Goal: Task Accomplishment & Management: Manage account settings

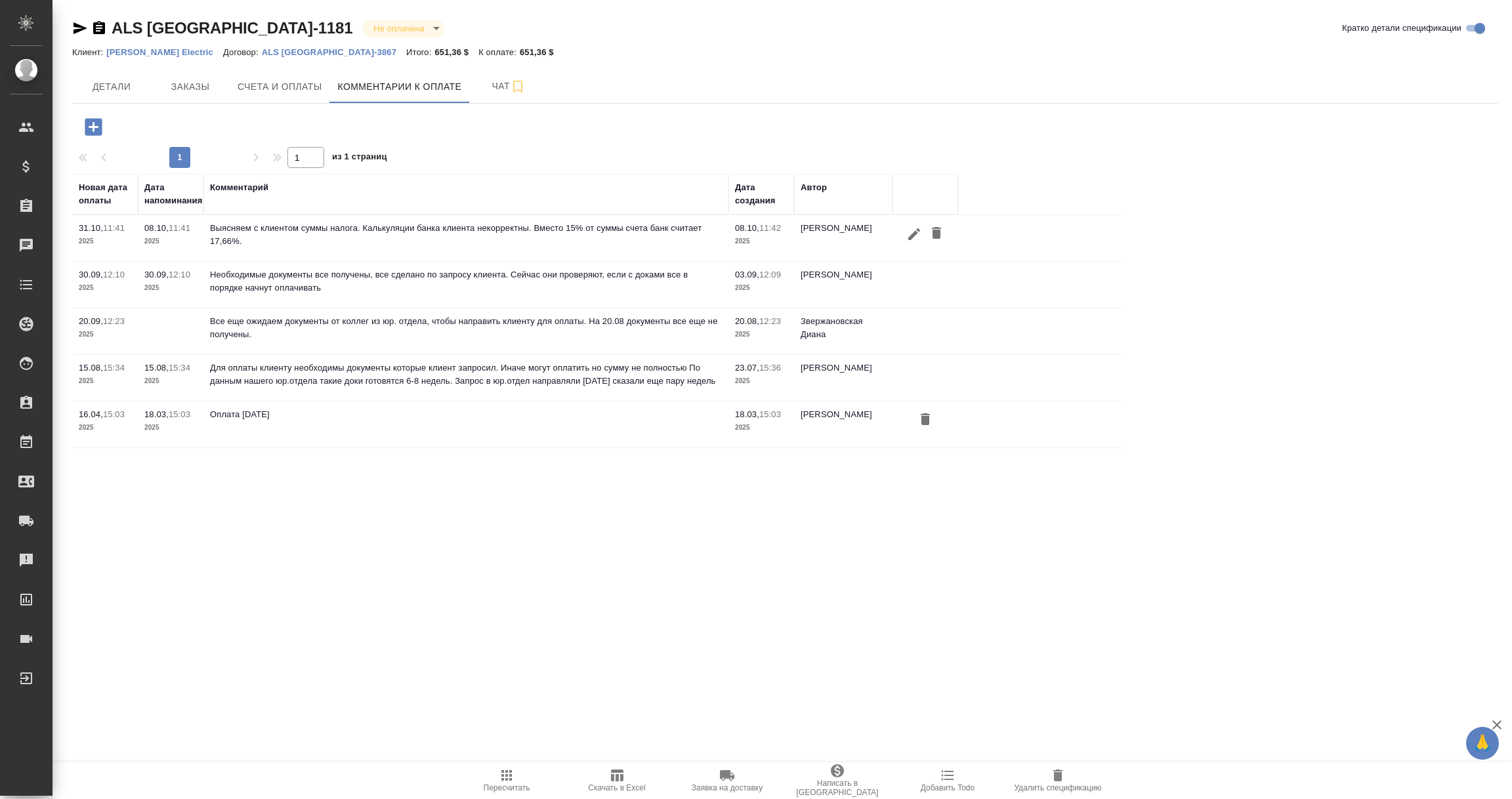
click at [913, 234] on icon "button" at bounding box center [914, 233] width 12 height 12
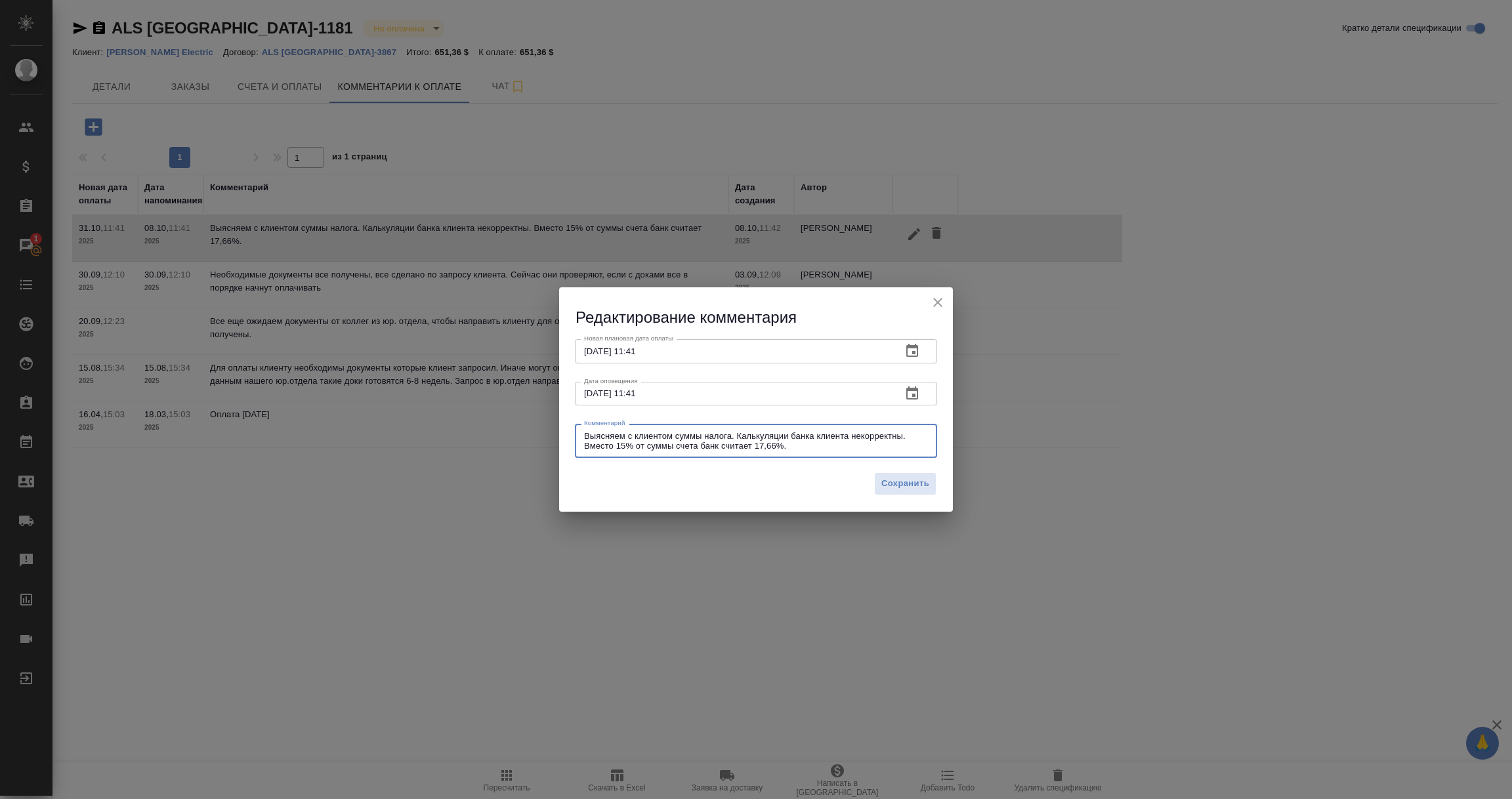
drag, startPoint x: 800, startPoint y: 446, endPoint x: 525, endPoint y: 431, distance: 275.4
click at [525, 431] on div "Редактирование комментария Новая плановая дата оплаты 31.10.2025 11:41 Новая пл…" at bounding box center [756, 399] width 1512 height 799
click at [693, 438] on textarea "Клиент принял наши документы и передал на оплату." at bounding box center [756, 441] width 344 height 20
click at [761, 434] on textarea "Клиент принял наши документы и передал на оплату." at bounding box center [756, 441] width 344 height 20
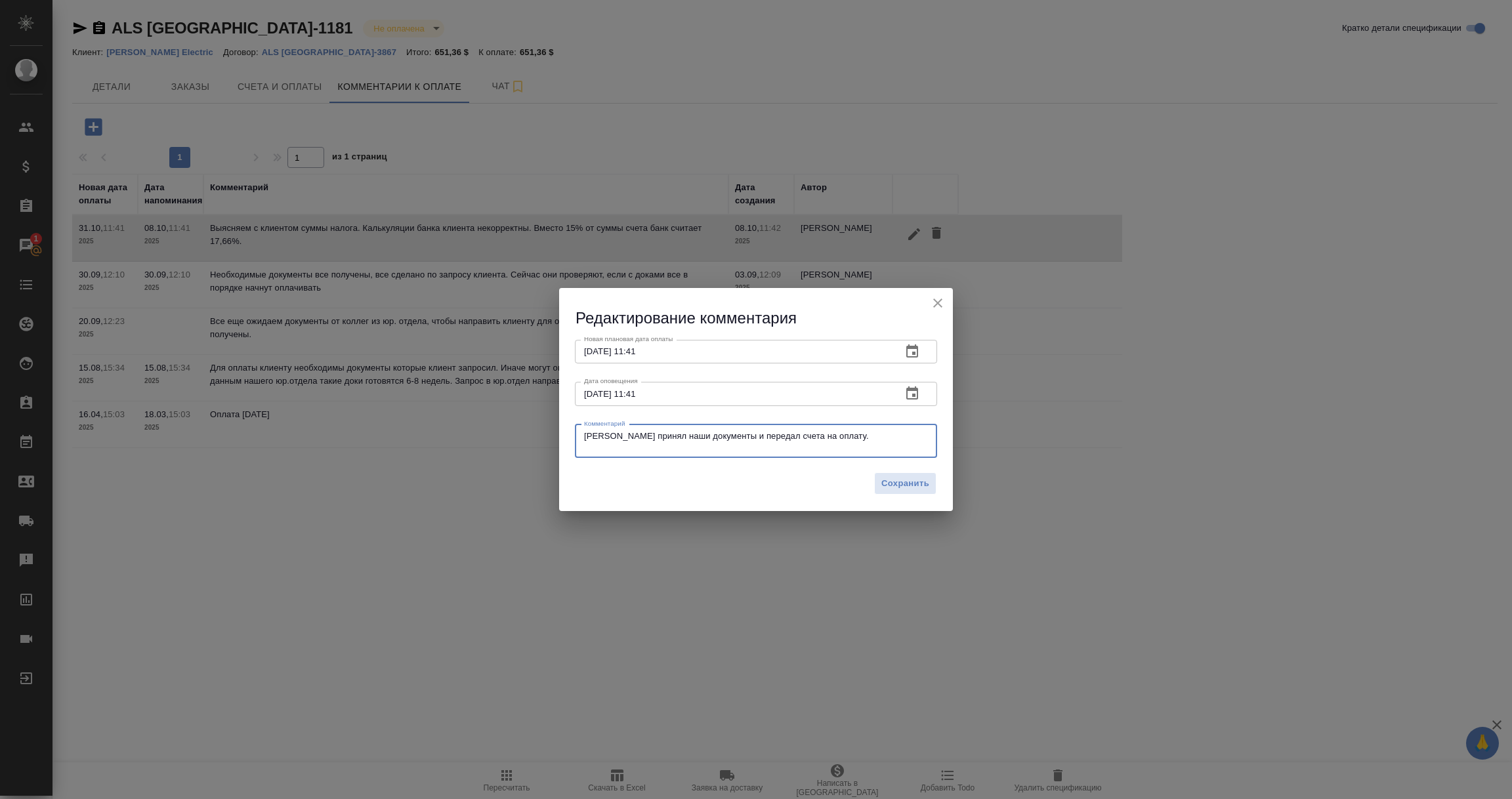
click at [840, 434] on textarea "Клиент принял наши документы и передал счета на оплату." at bounding box center [756, 441] width 344 height 20
drag, startPoint x: 714, startPoint y: 450, endPoint x: 534, endPoint y: 423, distance: 182.0
click at [534, 423] on div "Редактирование комментария Новая плановая дата оплаты 31.10.2025 11:41 Новая пл…" at bounding box center [756, 399] width 1512 height 799
type textarea "[PERSON_NAME] принял наши документы и передал счета на оплату. Поступление опла…"
click at [902, 487] on span "Сохранить" at bounding box center [905, 483] width 48 height 15
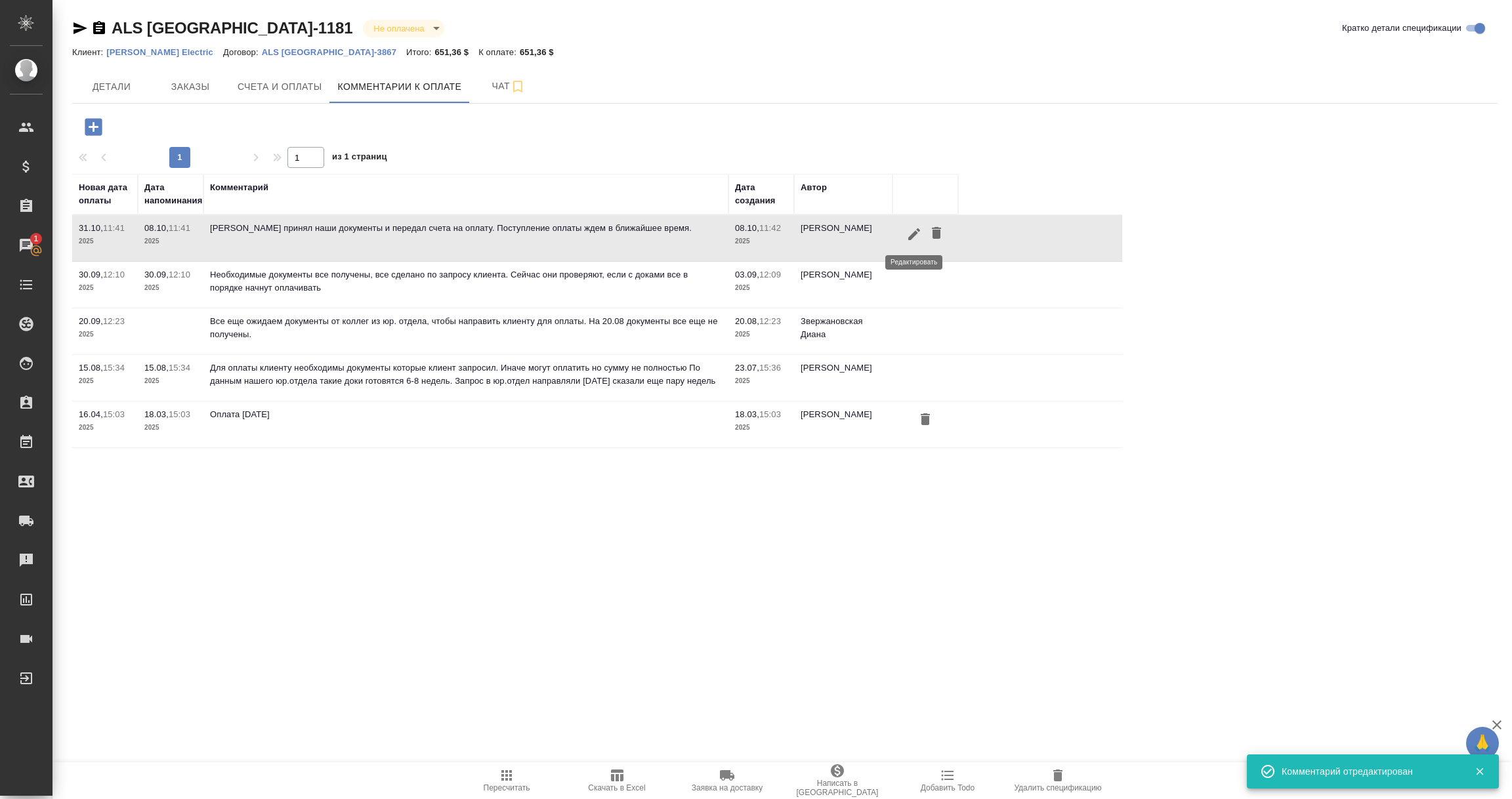
click at [909, 234] on icon "button" at bounding box center [914, 234] width 16 height 16
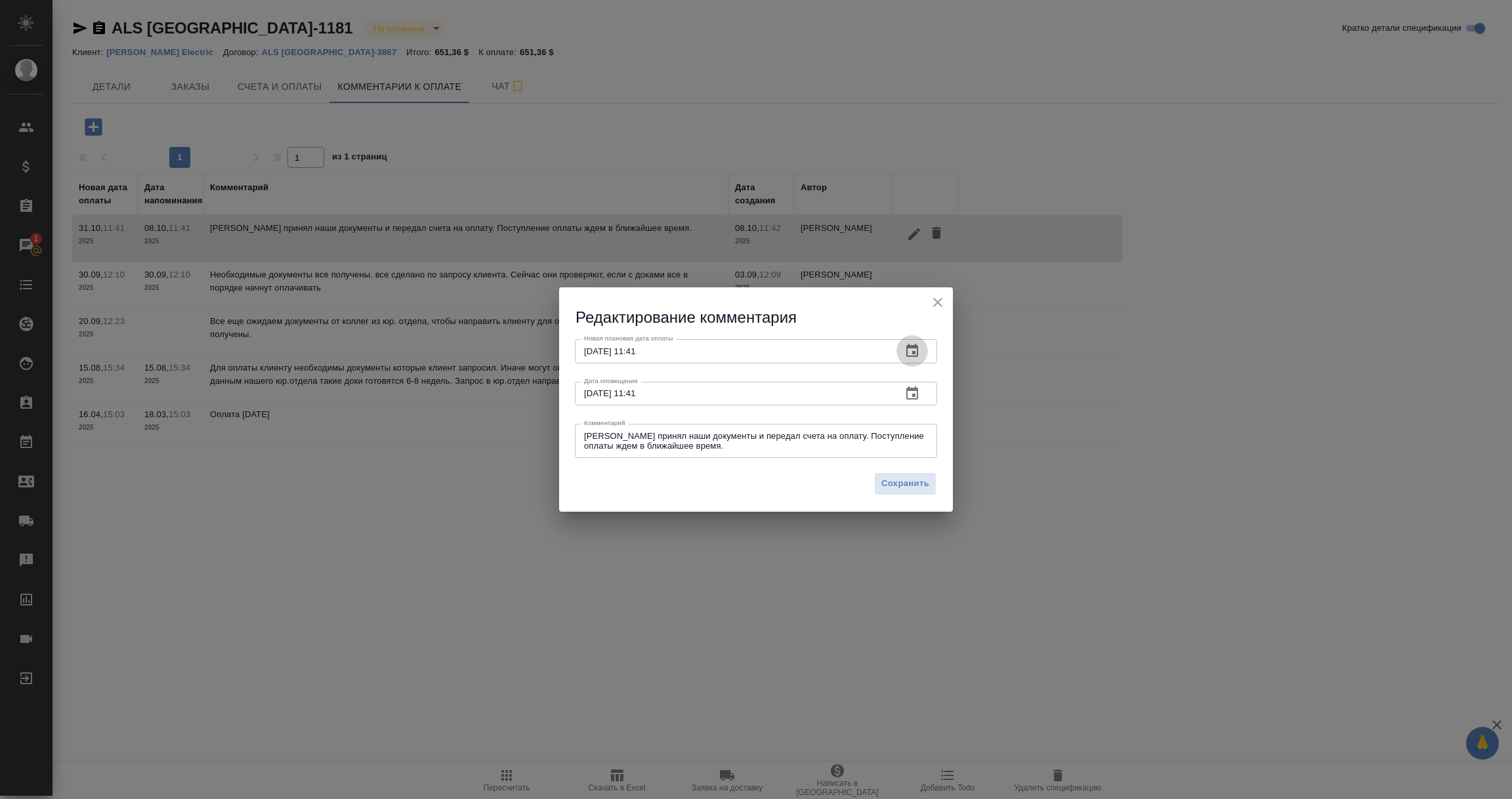
click at [911, 348] on icon "button" at bounding box center [912, 350] width 12 height 13
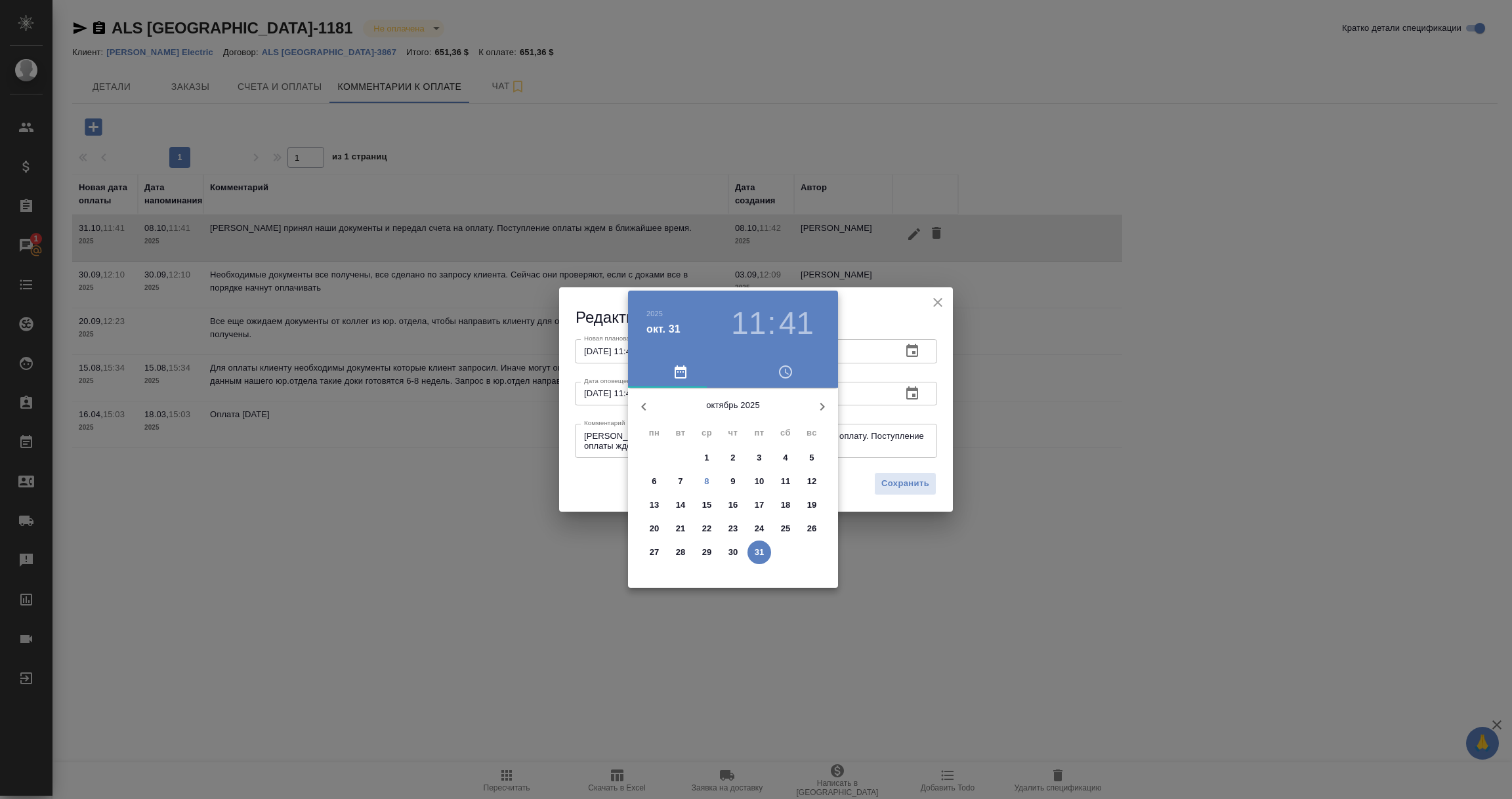
click at [680, 528] on p "21" at bounding box center [680, 528] width 10 height 13
type input "21.10.2025 11:41"
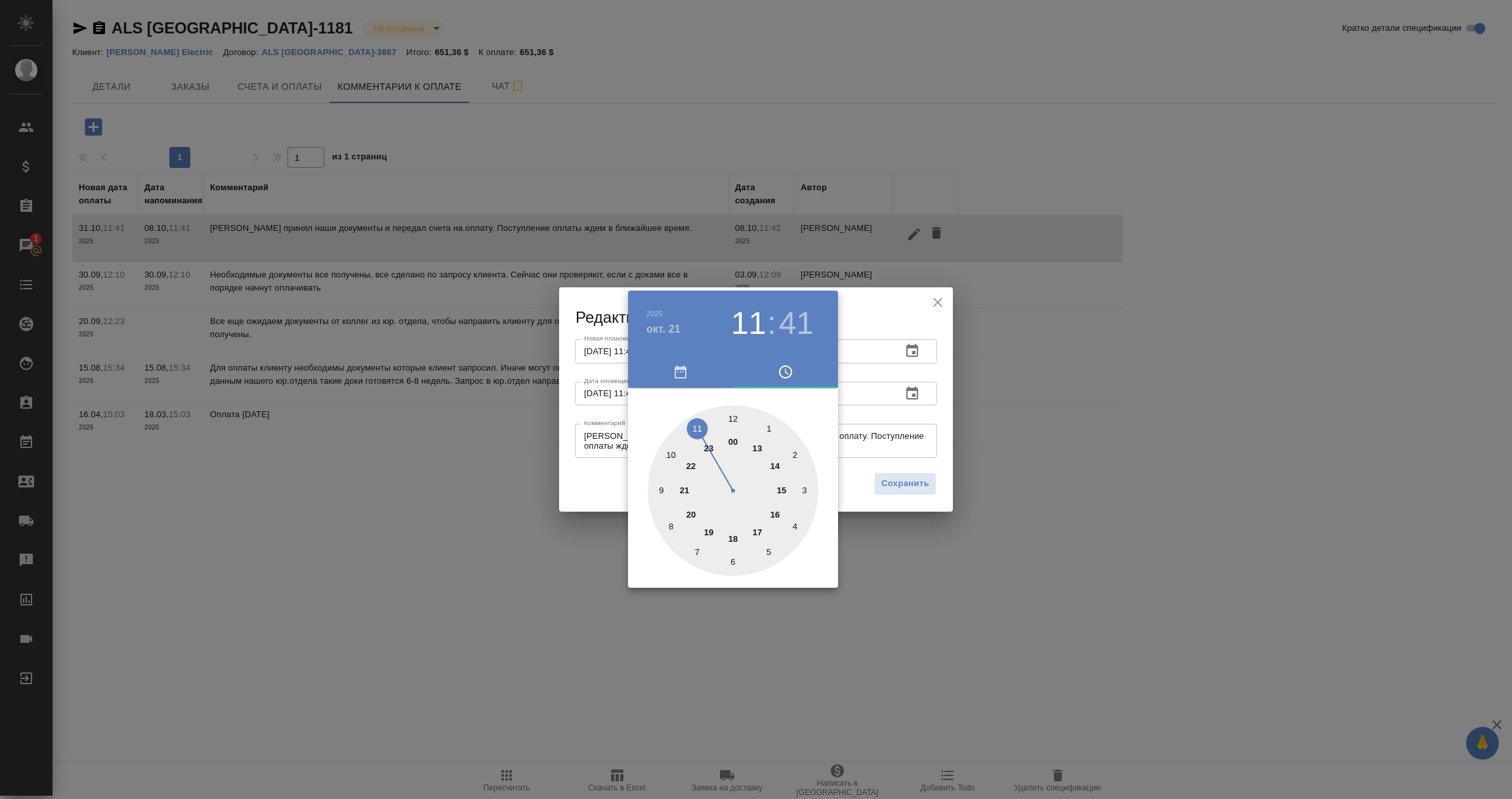
click at [875, 460] on div at bounding box center [756, 399] width 1512 height 799
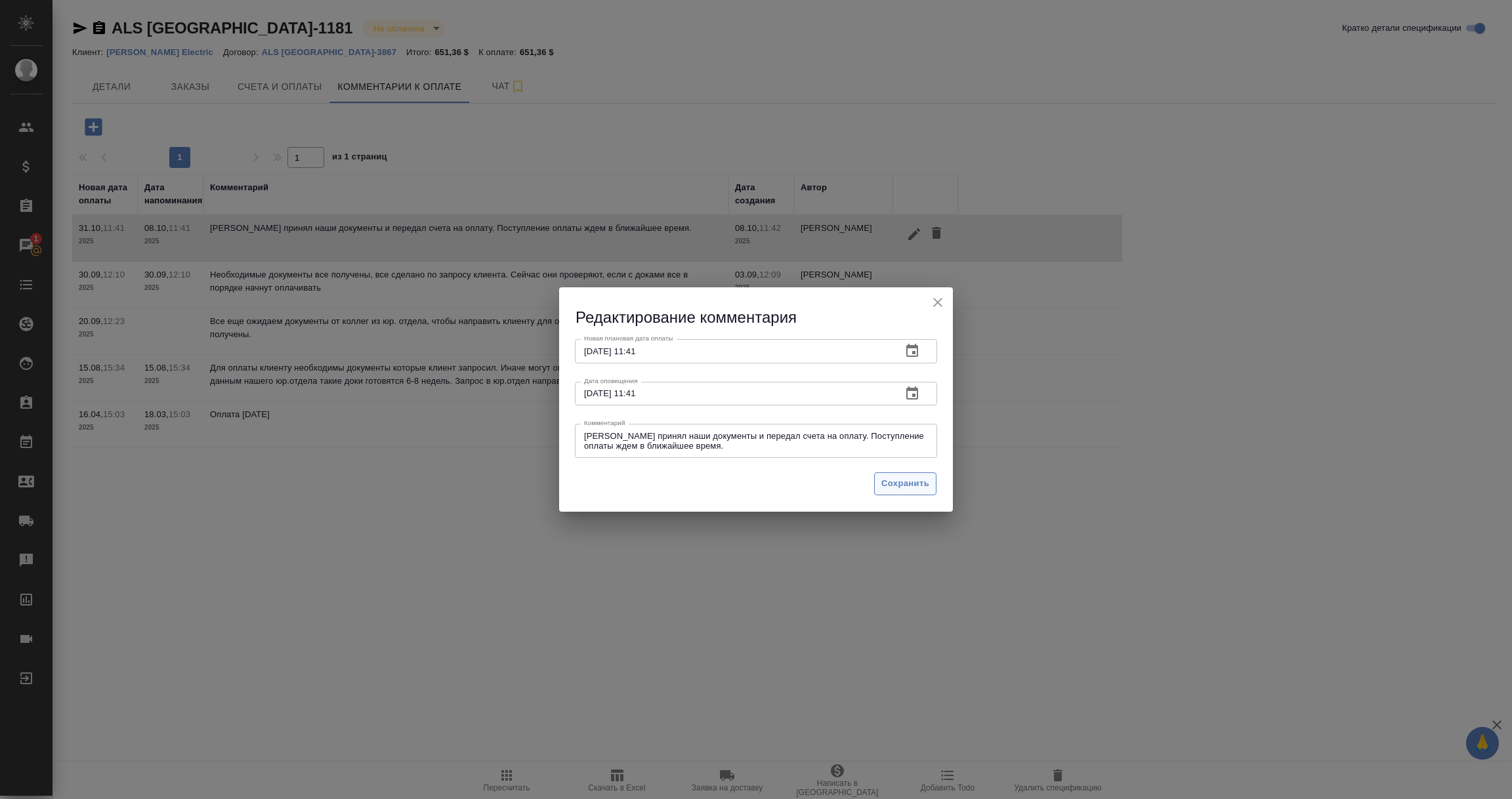
click at [897, 487] on span "Сохранить" at bounding box center [905, 483] width 48 height 15
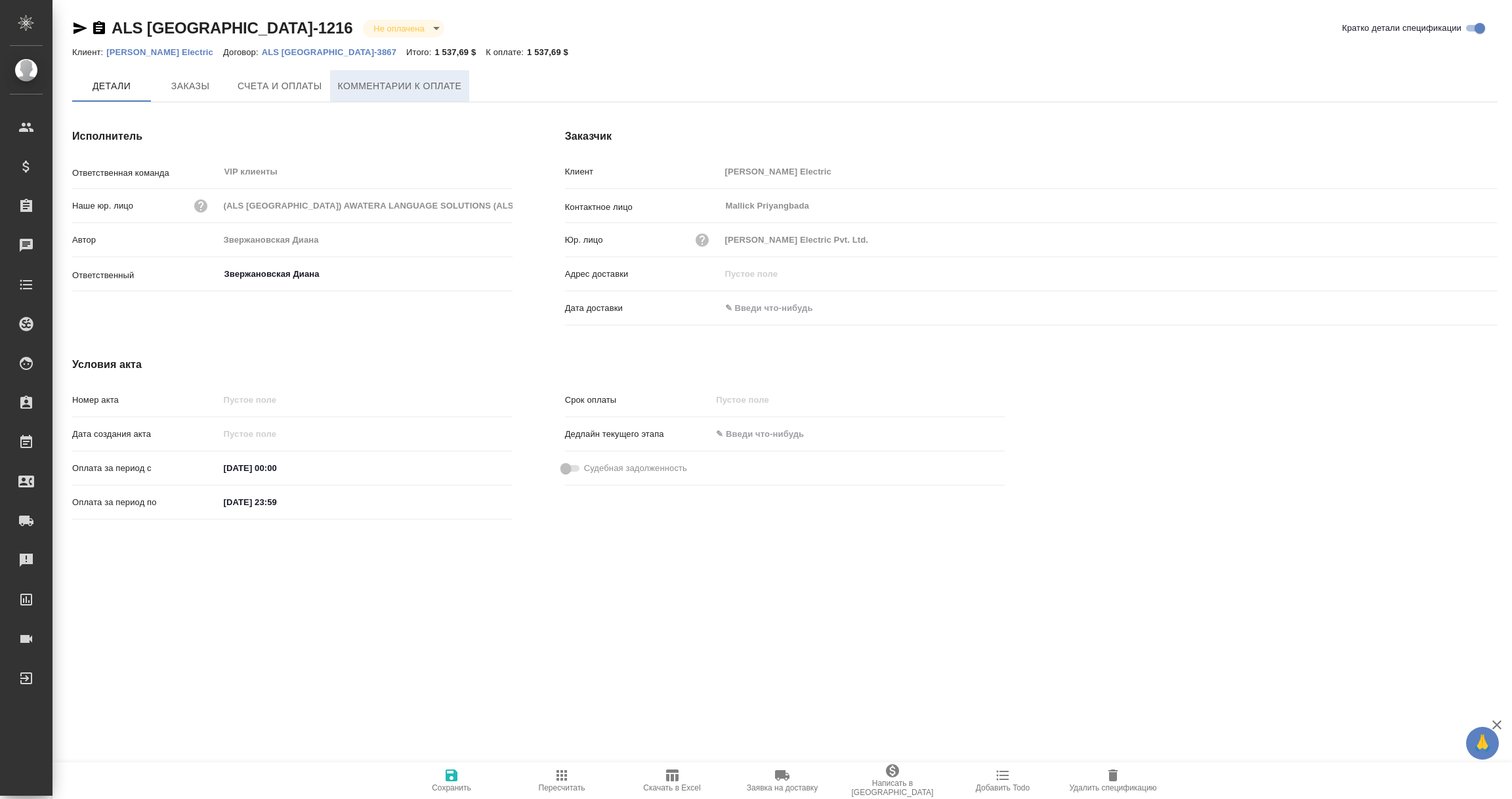
click at [389, 78] on span "Комментарии к оплате" at bounding box center [400, 86] width 124 height 16
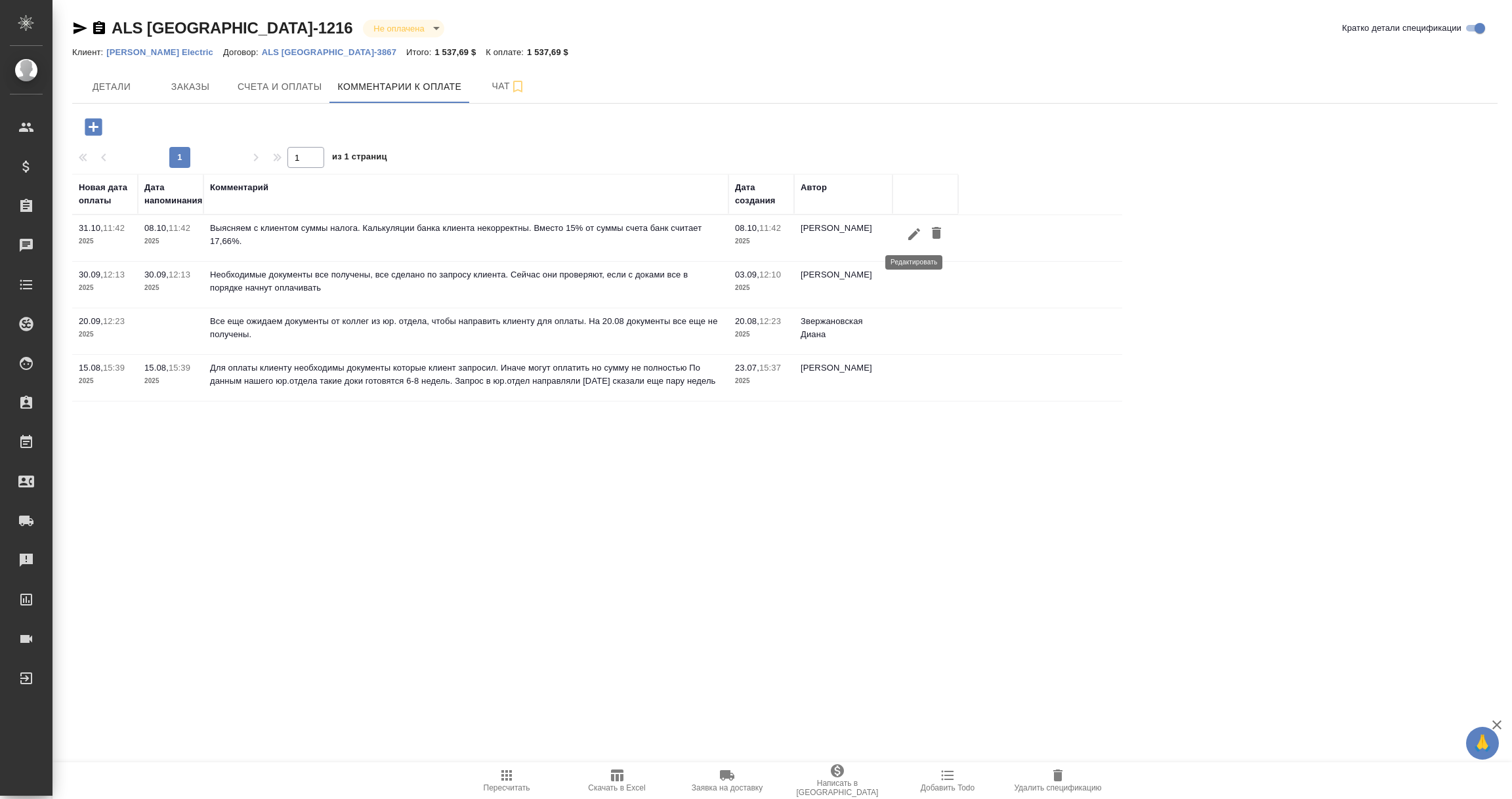
click at [909, 235] on icon "button" at bounding box center [914, 234] width 16 height 16
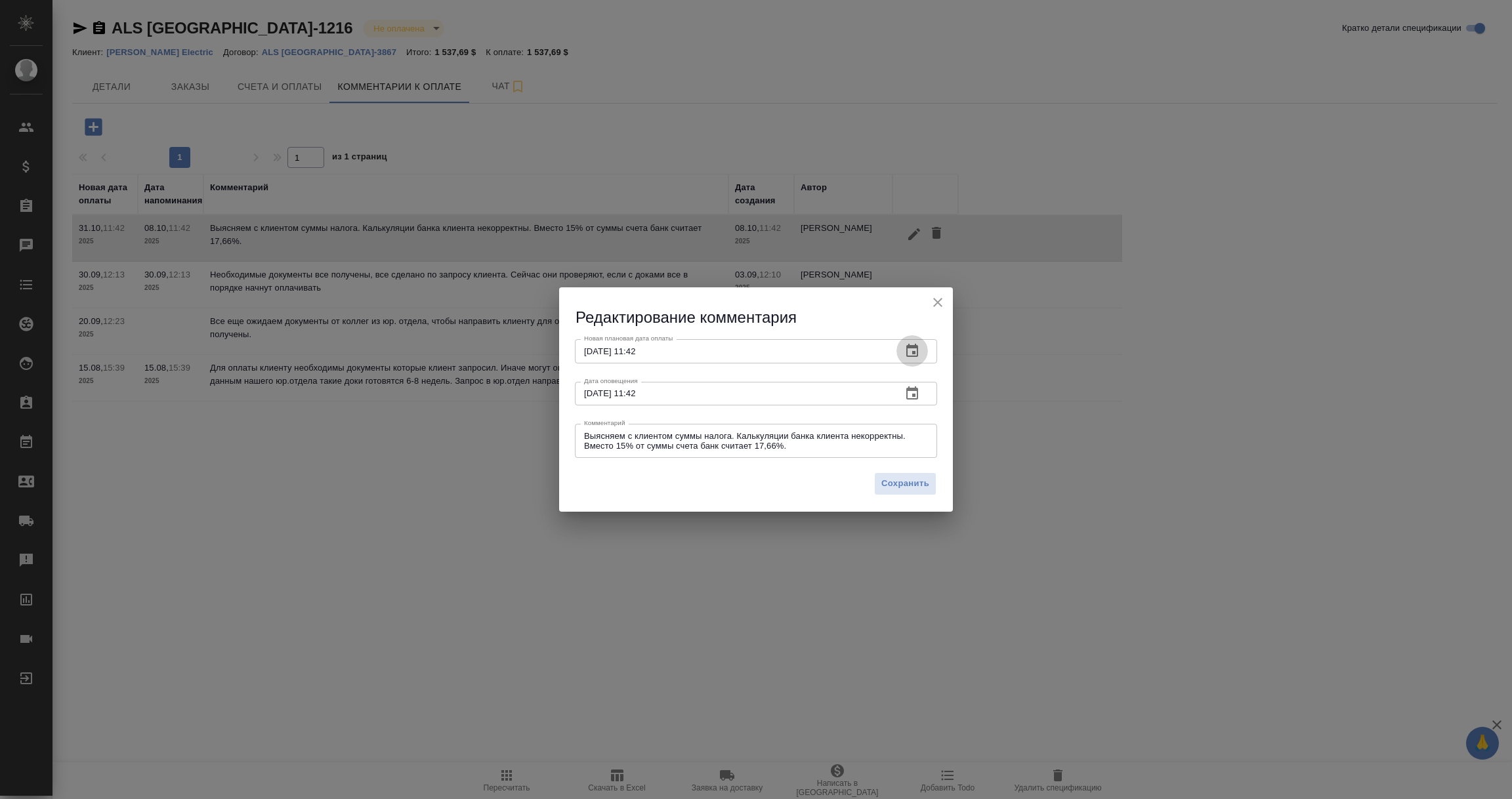
click at [916, 353] on icon "button" at bounding box center [913, 351] width 16 height 16
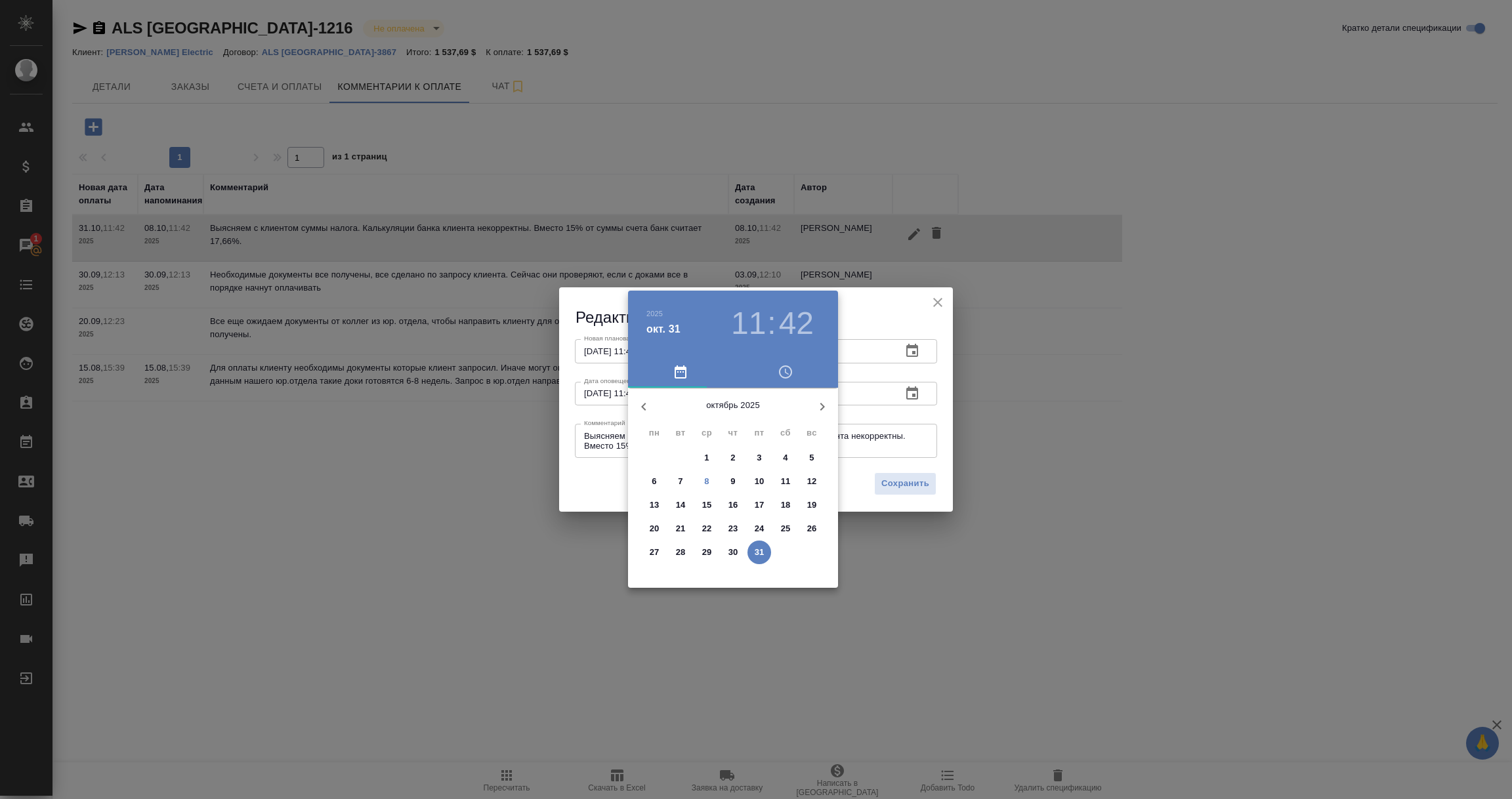
click at [683, 533] on p "21" at bounding box center [680, 528] width 10 height 13
type input "[DATE] 11:42"
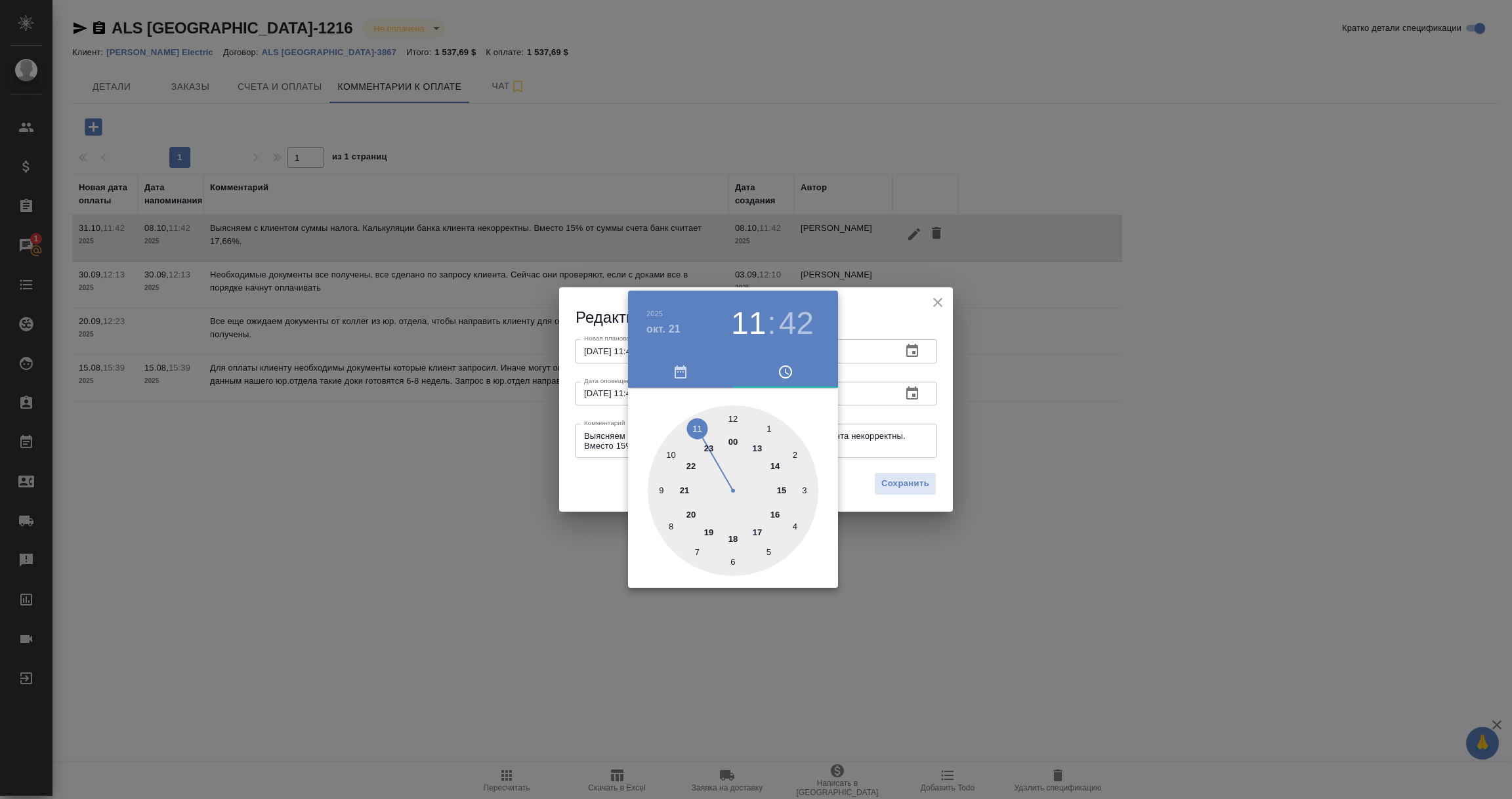
click at [579, 459] on div at bounding box center [756, 399] width 1512 height 799
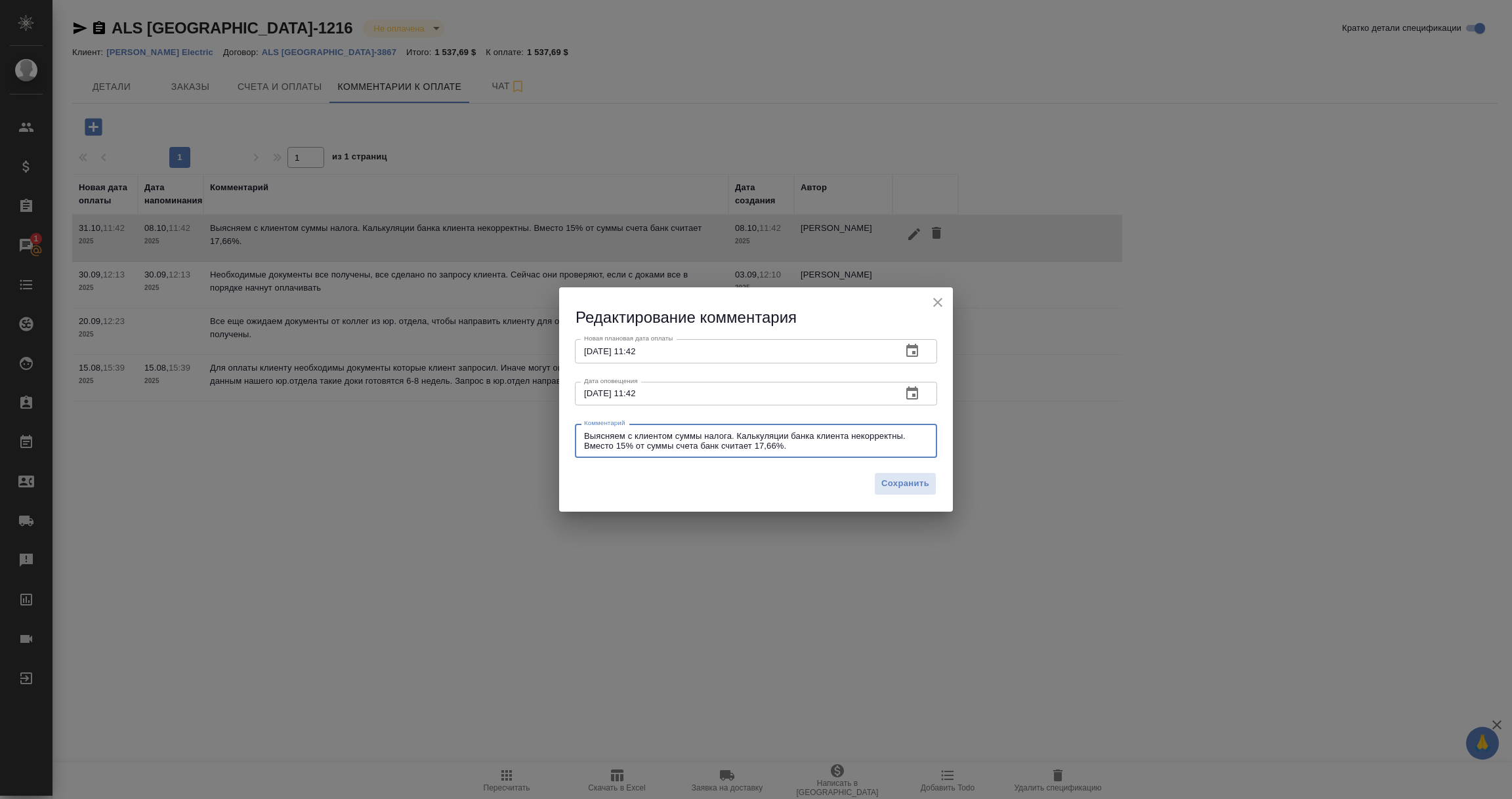
drag, startPoint x: 837, startPoint y: 448, endPoint x: 466, endPoint y: 419, distance: 372.1
click at [466, 419] on div "Редактирование комментария Новая плановая дата оплаты 21.10.2025 11:42 Новая пл…" at bounding box center [756, 399] width 1512 height 799
paste textarea "[PERSON_NAME] принял наши документы и передал счета на оплату. Поступление опла…"
type textarea "[PERSON_NAME] принял наши документы и передал счета на оплату. Поступление опла…"
click at [906, 483] on span "Сохранить" at bounding box center [905, 483] width 48 height 15
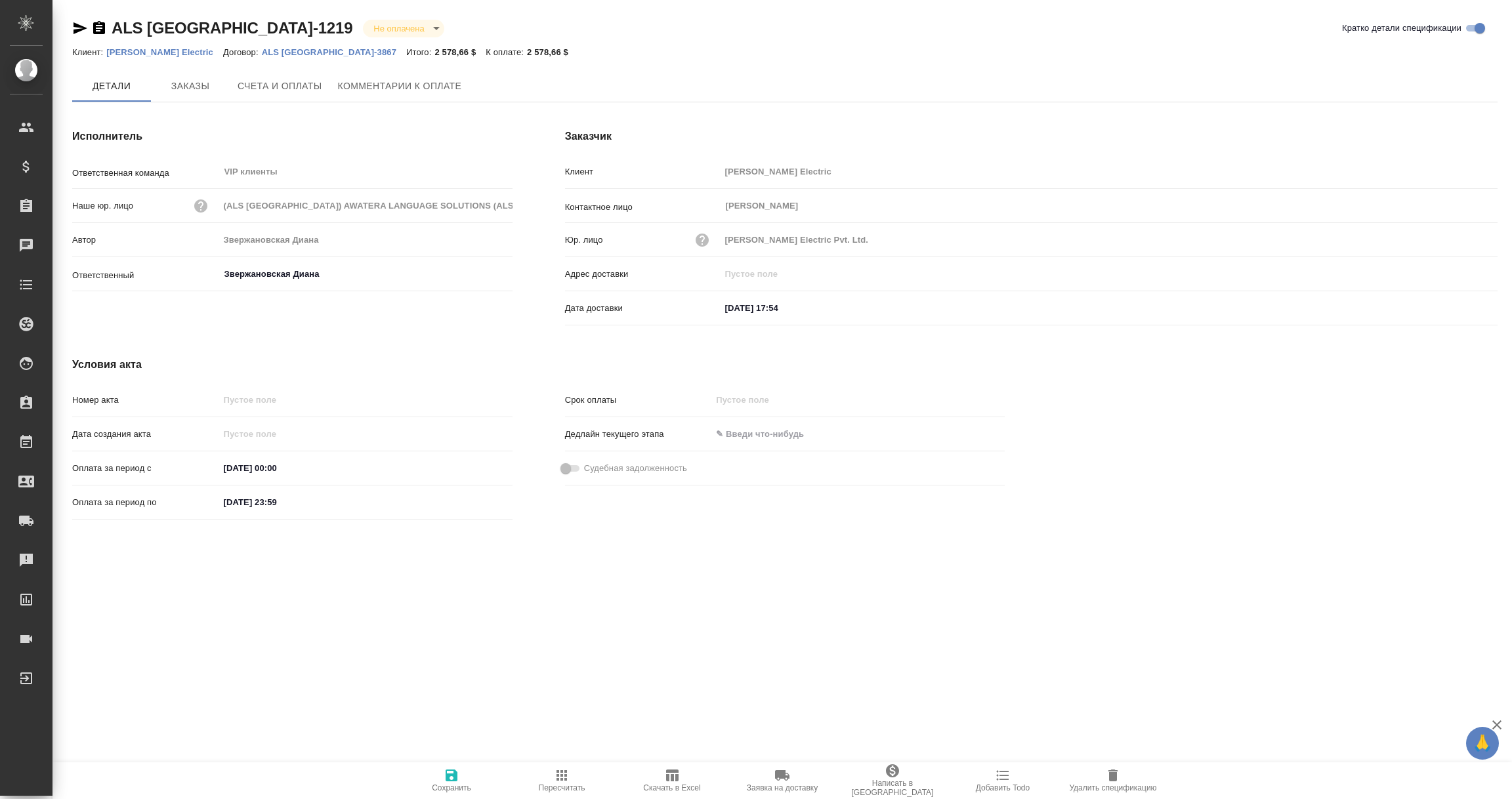
click at [394, 88] on span "Комментарии к оплате" at bounding box center [400, 86] width 124 height 16
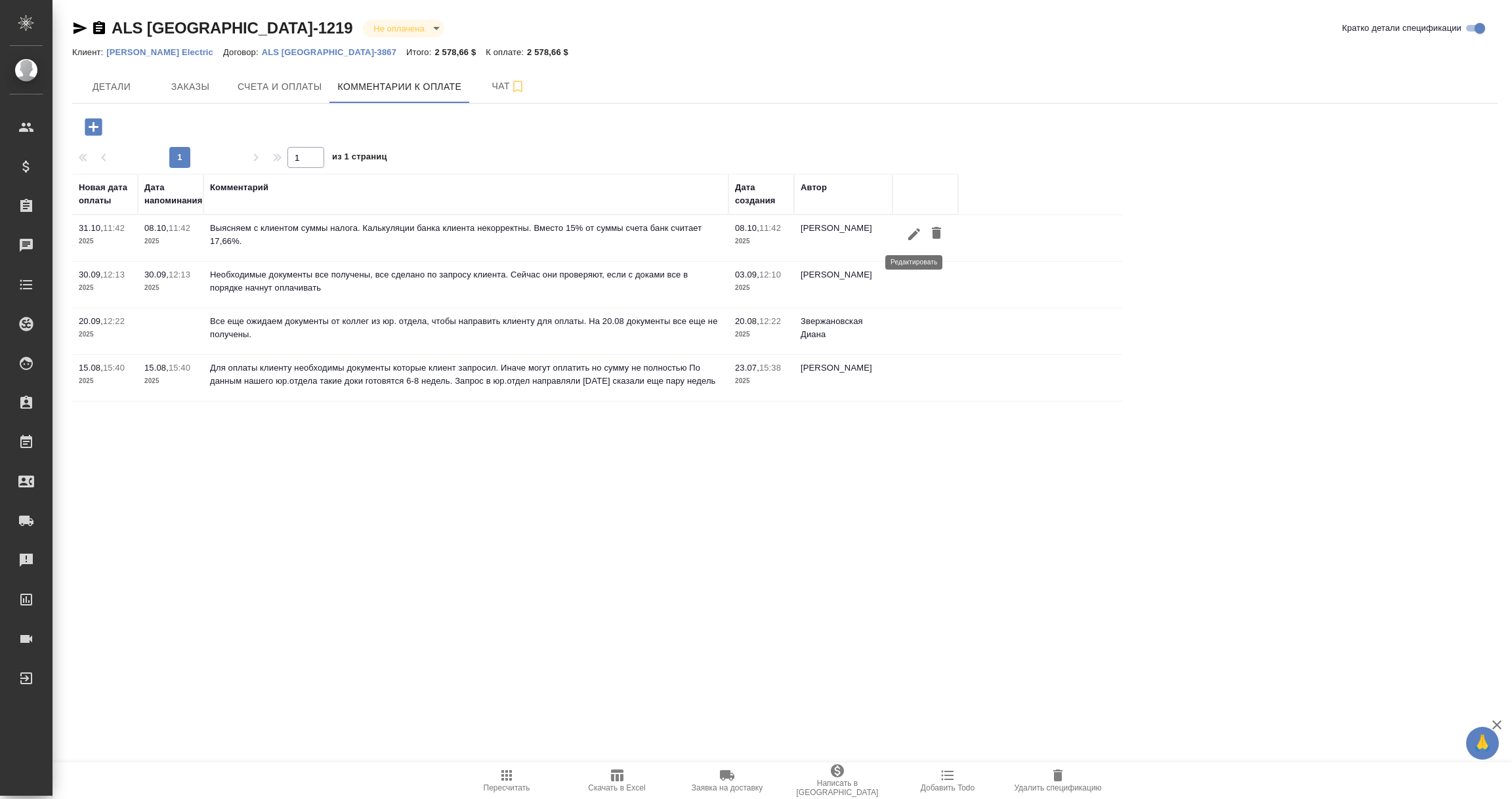
click at [911, 238] on icon "button" at bounding box center [914, 233] width 12 height 12
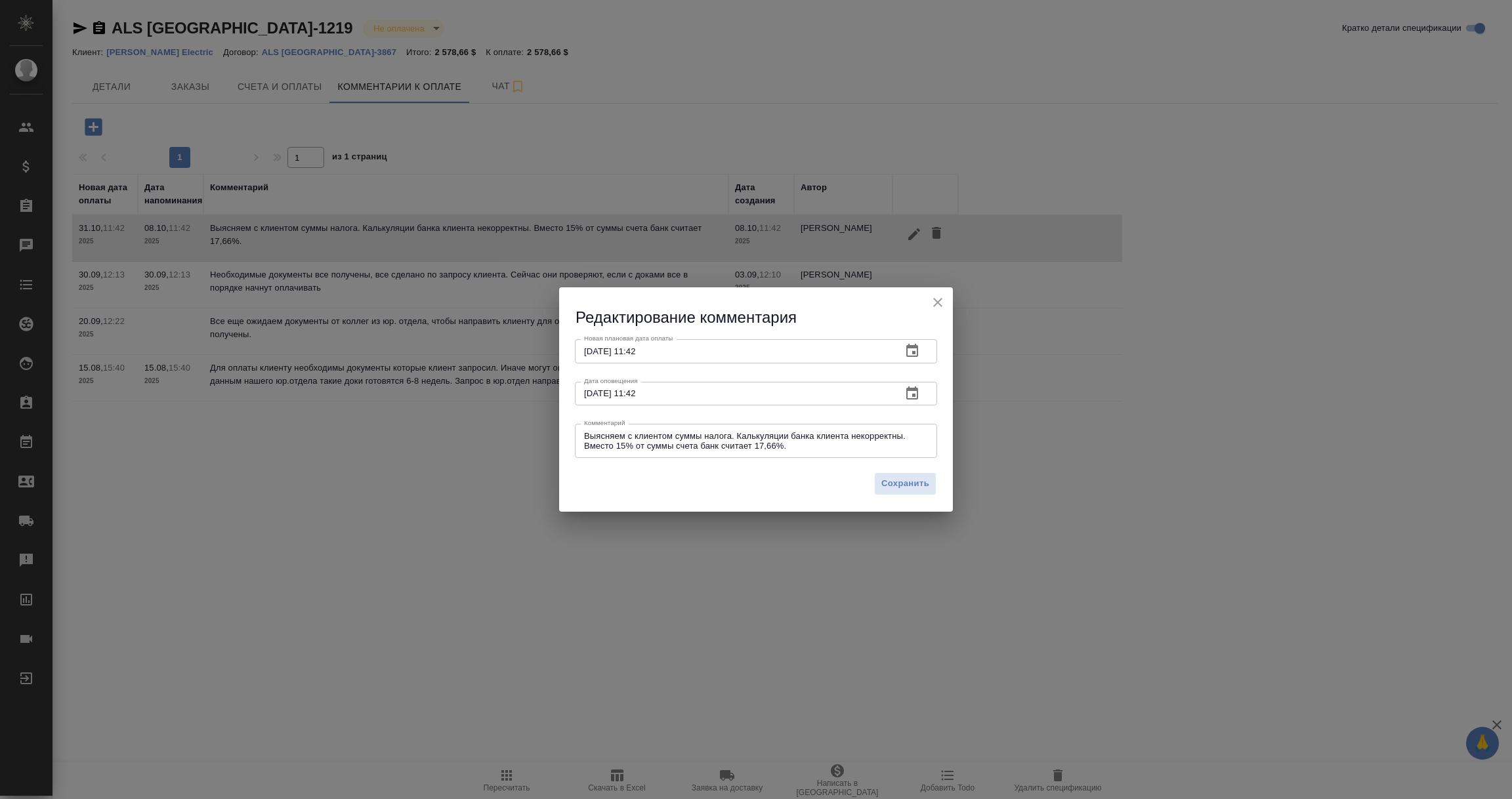
click at [918, 349] on icon "button" at bounding box center [913, 351] width 16 height 16
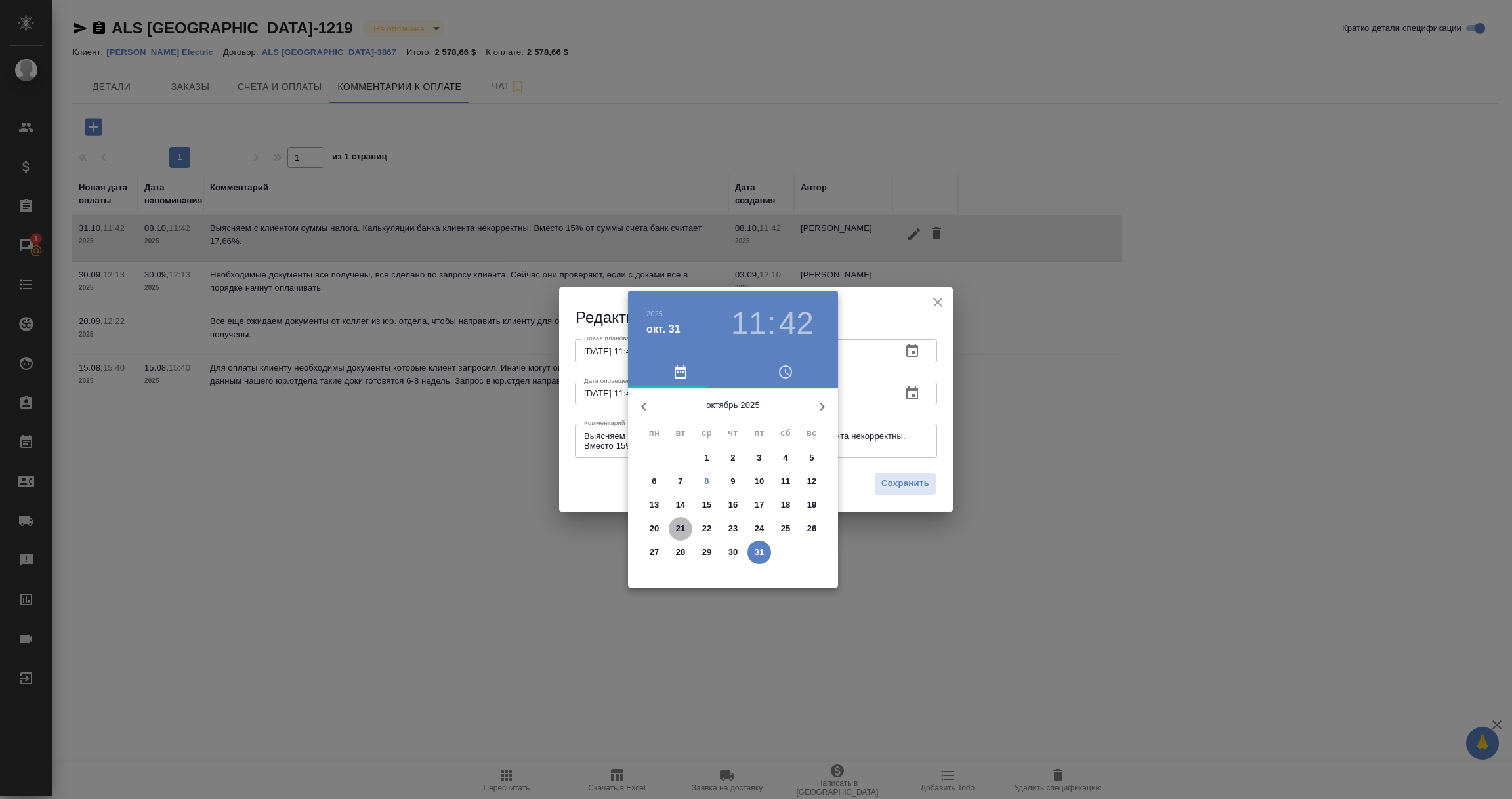
click at [679, 534] on p "21" at bounding box center [680, 528] width 10 height 13
type input "[DATE] 11:42"
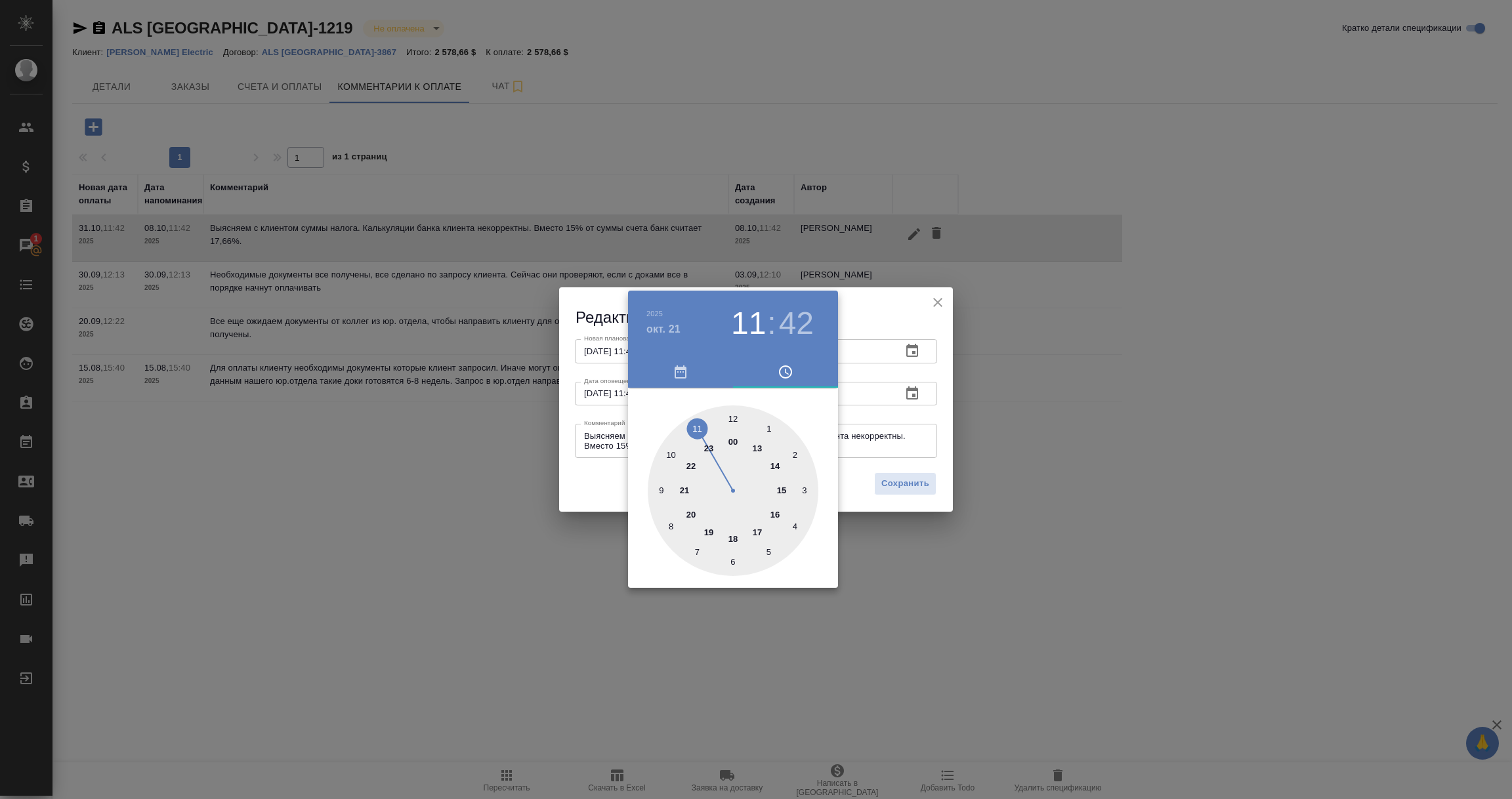
click at [583, 496] on div at bounding box center [756, 399] width 1512 height 799
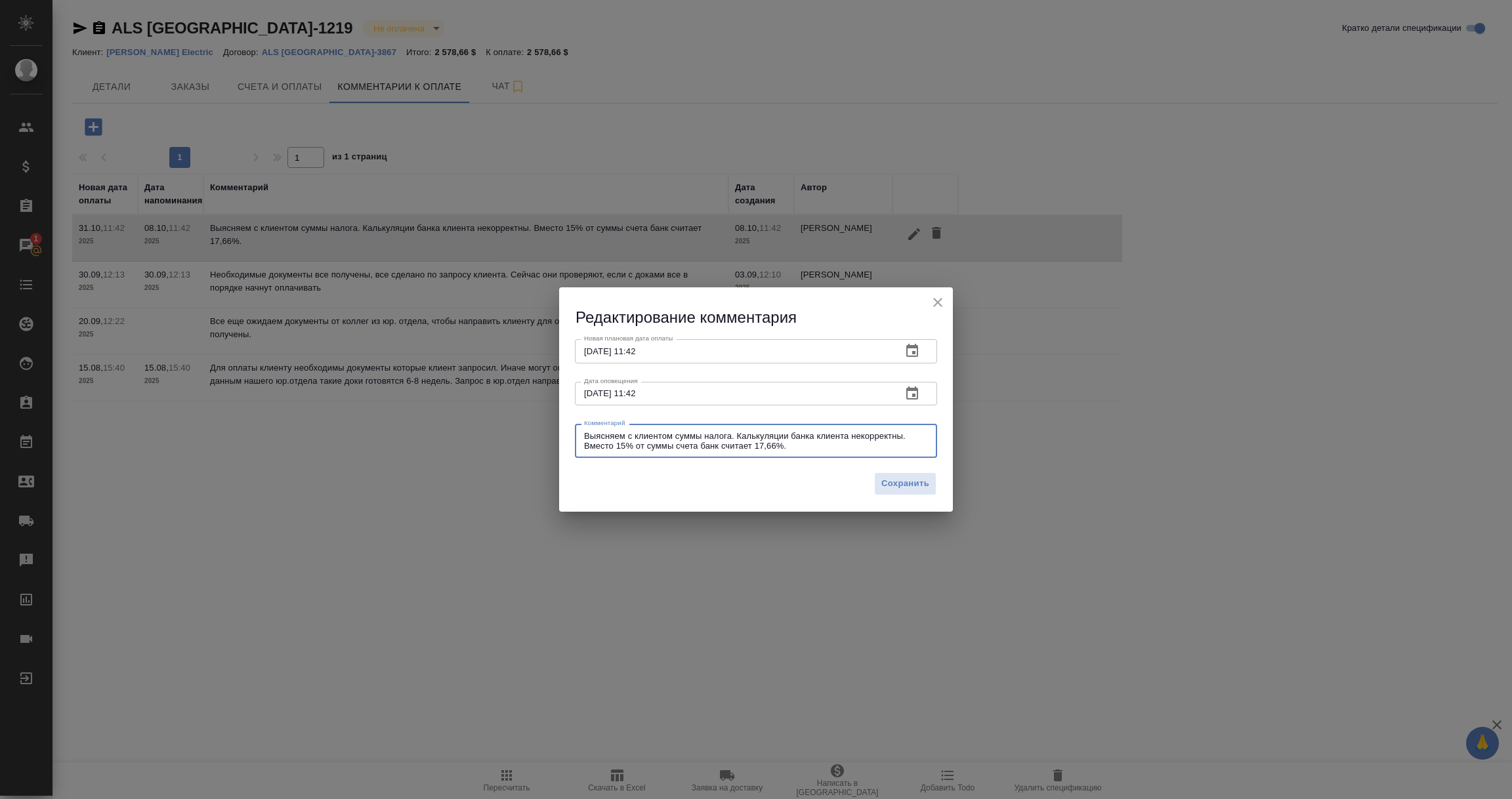
drag, startPoint x: 819, startPoint y: 450, endPoint x: 468, endPoint y: 415, distance: 352.7
click at [468, 415] on div "Редактирование комментария Новая плановая дата оплаты 21.10.2025 11:42 Новая пл…" at bounding box center [756, 399] width 1512 height 799
paste textarea "[PERSON_NAME] принял наши документы и передал счета на оплату. Поступление опла…"
type textarea "[PERSON_NAME] принял наши документы и передал счета на оплату. Поступление опла…"
click at [897, 483] on span "Сохранить" at bounding box center [905, 483] width 48 height 15
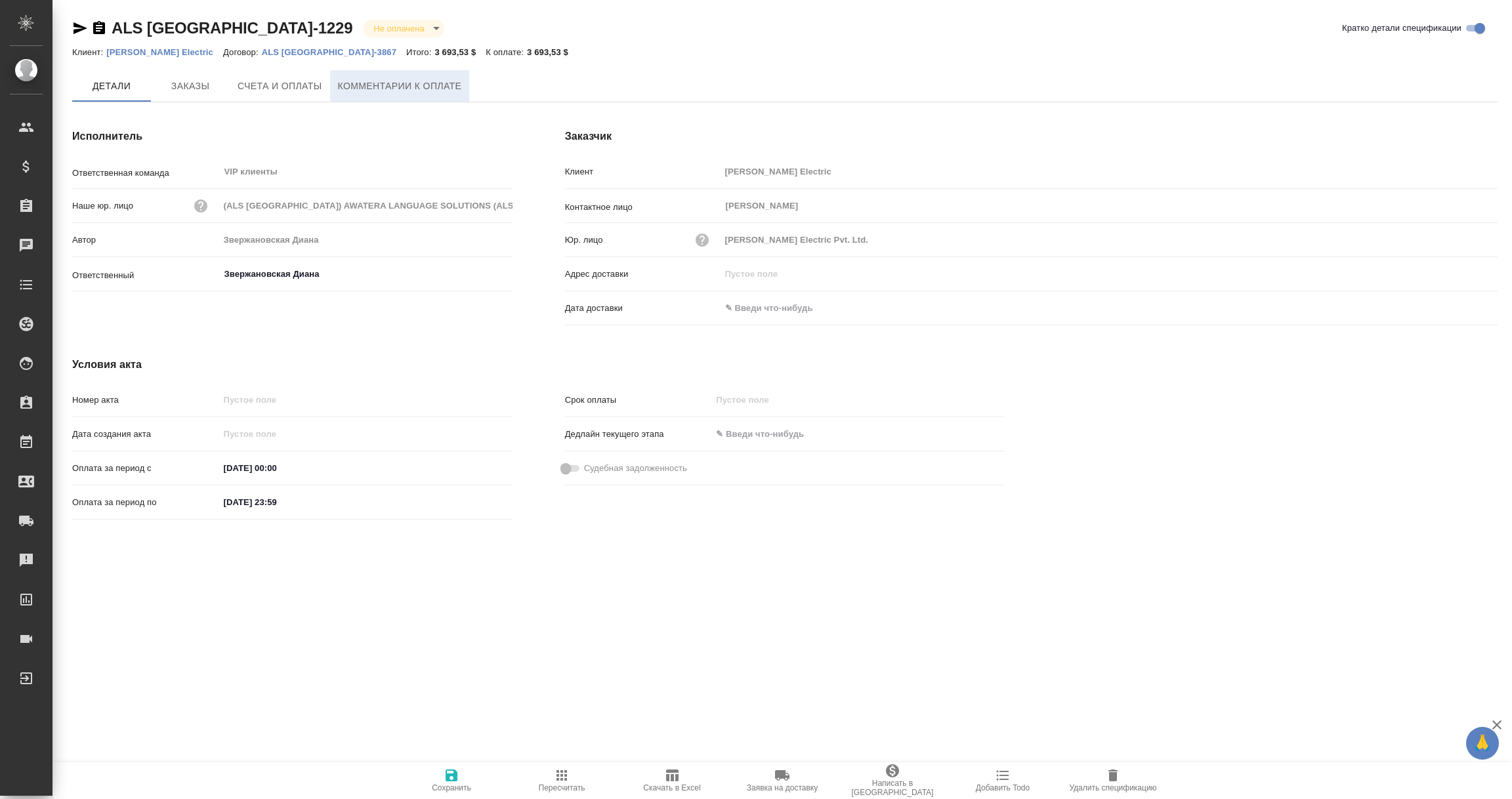
click at [389, 88] on span "Комментарии к оплате" at bounding box center [400, 86] width 124 height 16
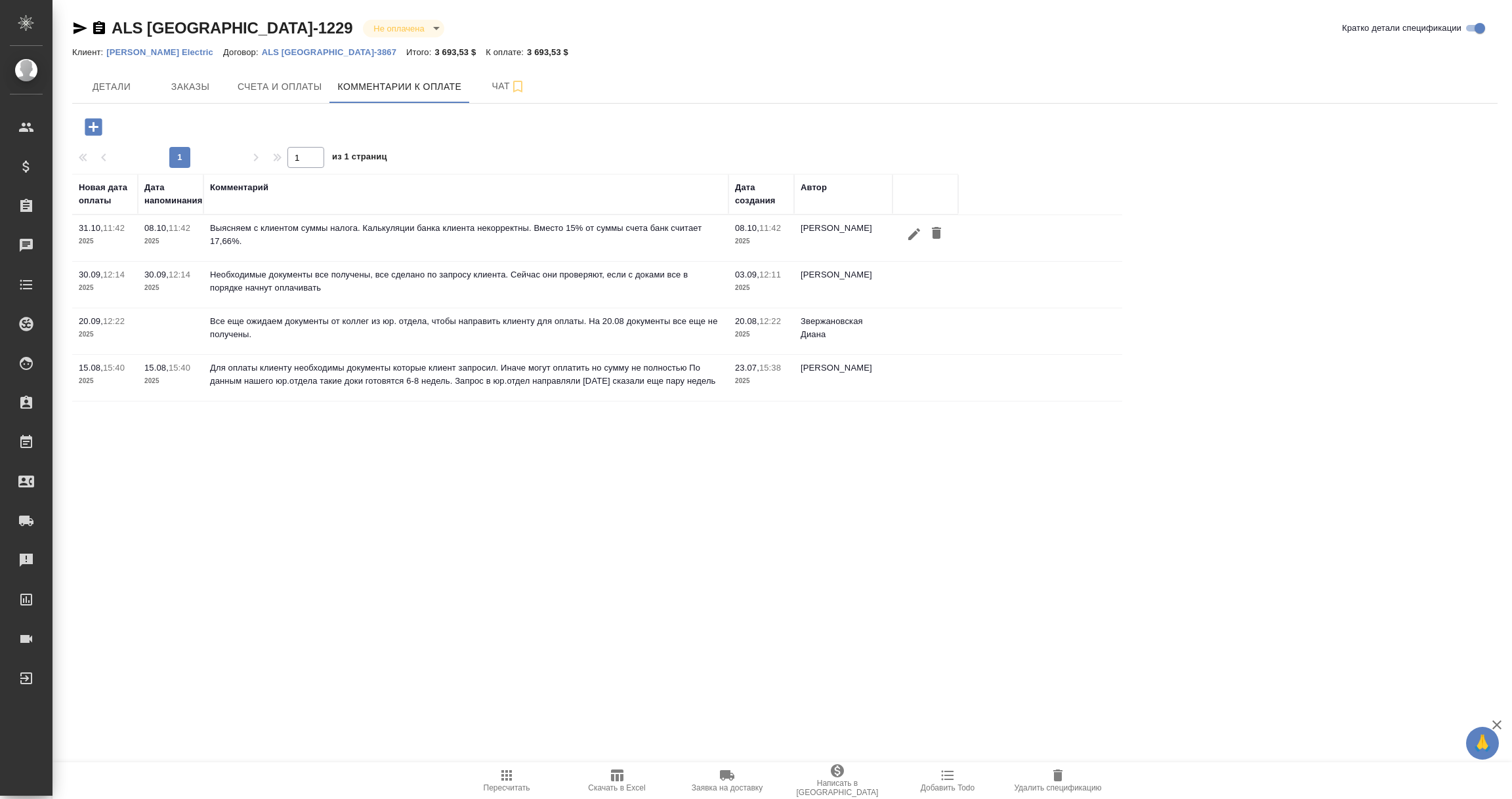
click at [912, 230] on icon "button" at bounding box center [914, 234] width 16 height 16
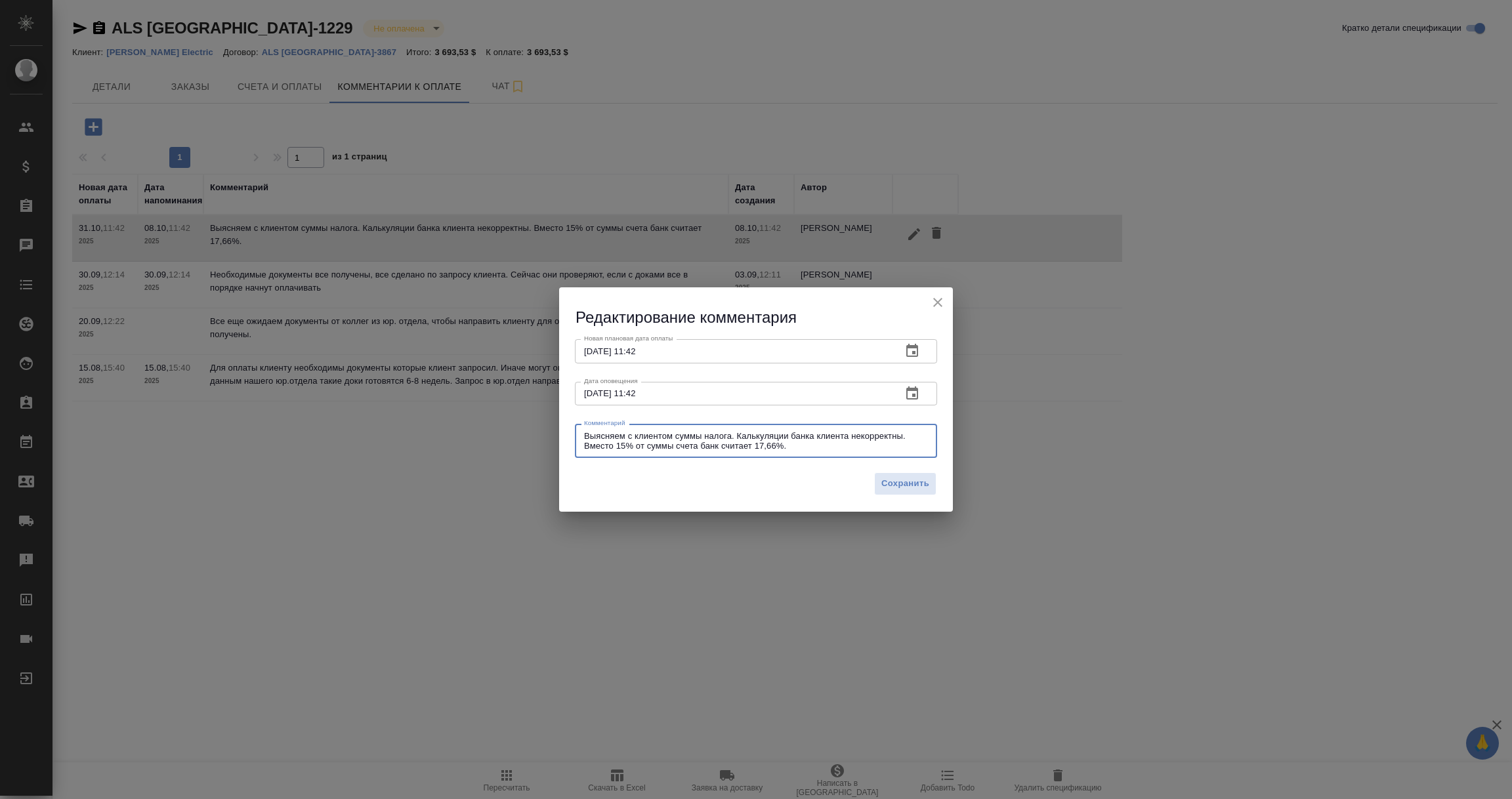
drag, startPoint x: 801, startPoint y: 446, endPoint x: 505, endPoint y: 426, distance: 296.7
click at [505, 426] on div "Редактирование комментария Новая плановая дата оплаты 31.10.2025 11:42 Новая пл…" at bounding box center [756, 399] width 1512 height 799
paste textarea "[PERSON_NAME] принял наши документы и передал счета на оплату. Поступление опла…"
type textarea "[PERSON_NAME] принял наши документы и передал счета на оплату. Поступление опла…"
click at [917, 349] on icon "button" at bounding box center [912, 350] width 12 height 13
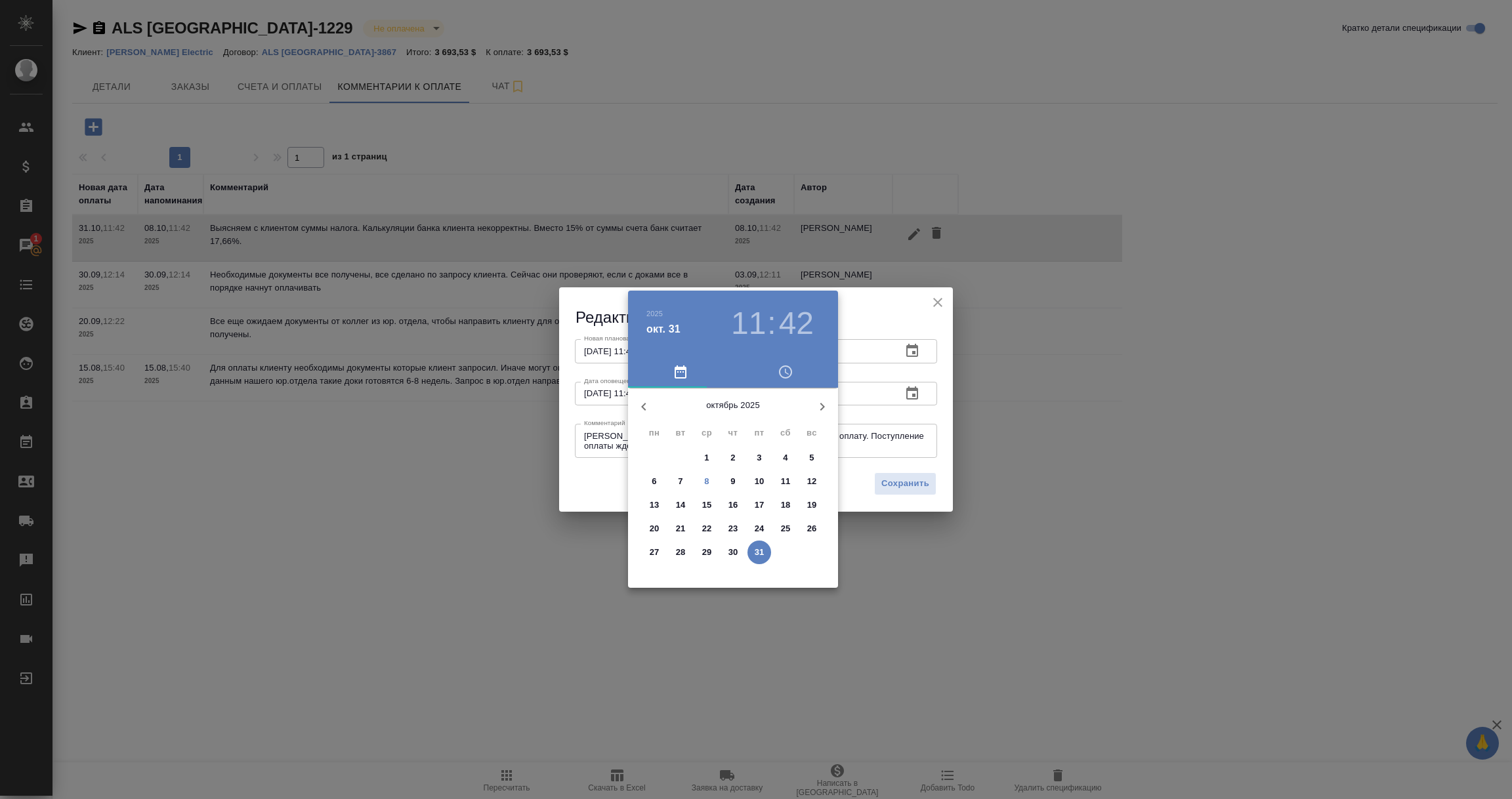
click at [680, 522] on p "21" at bounding box center [680, 528] width 10 height 13
type input "21.10.2025 11:42"
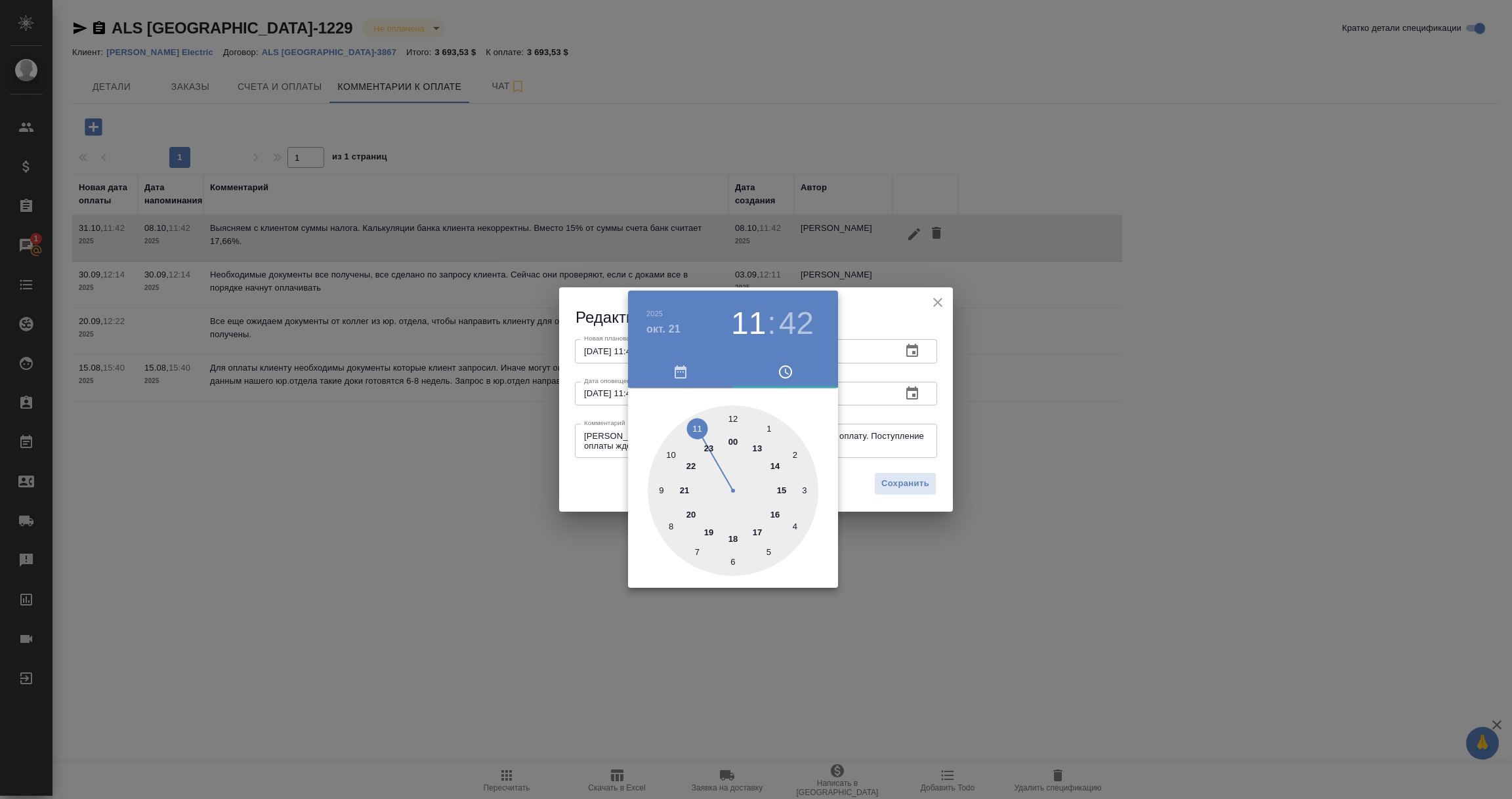
click at [579, 485] on div at bounding box center [756, 399] width 1512 height 799
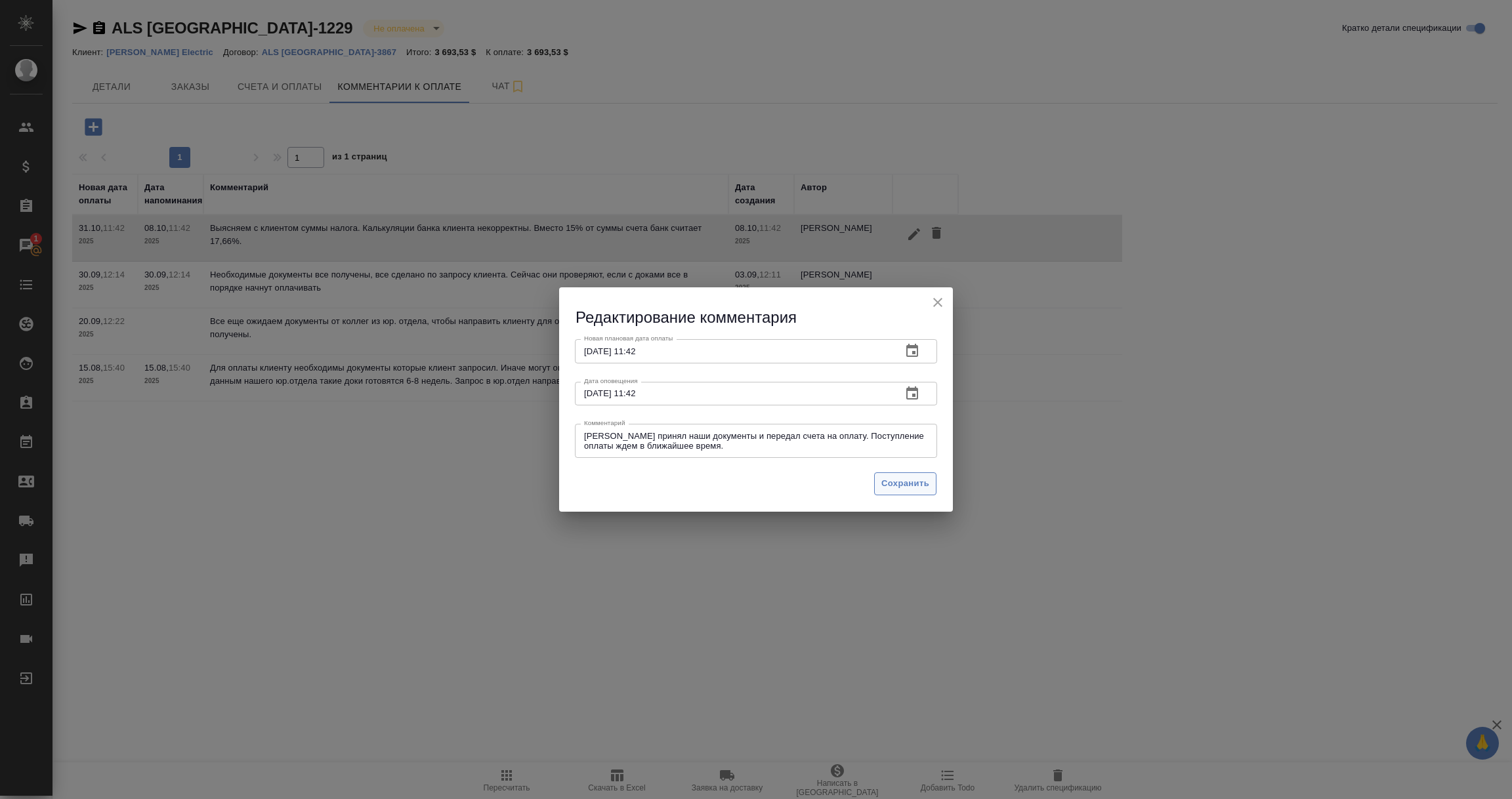
click at [901, 481] on span "Сохранить" at bounding box center [905, 483] width 48 height 15
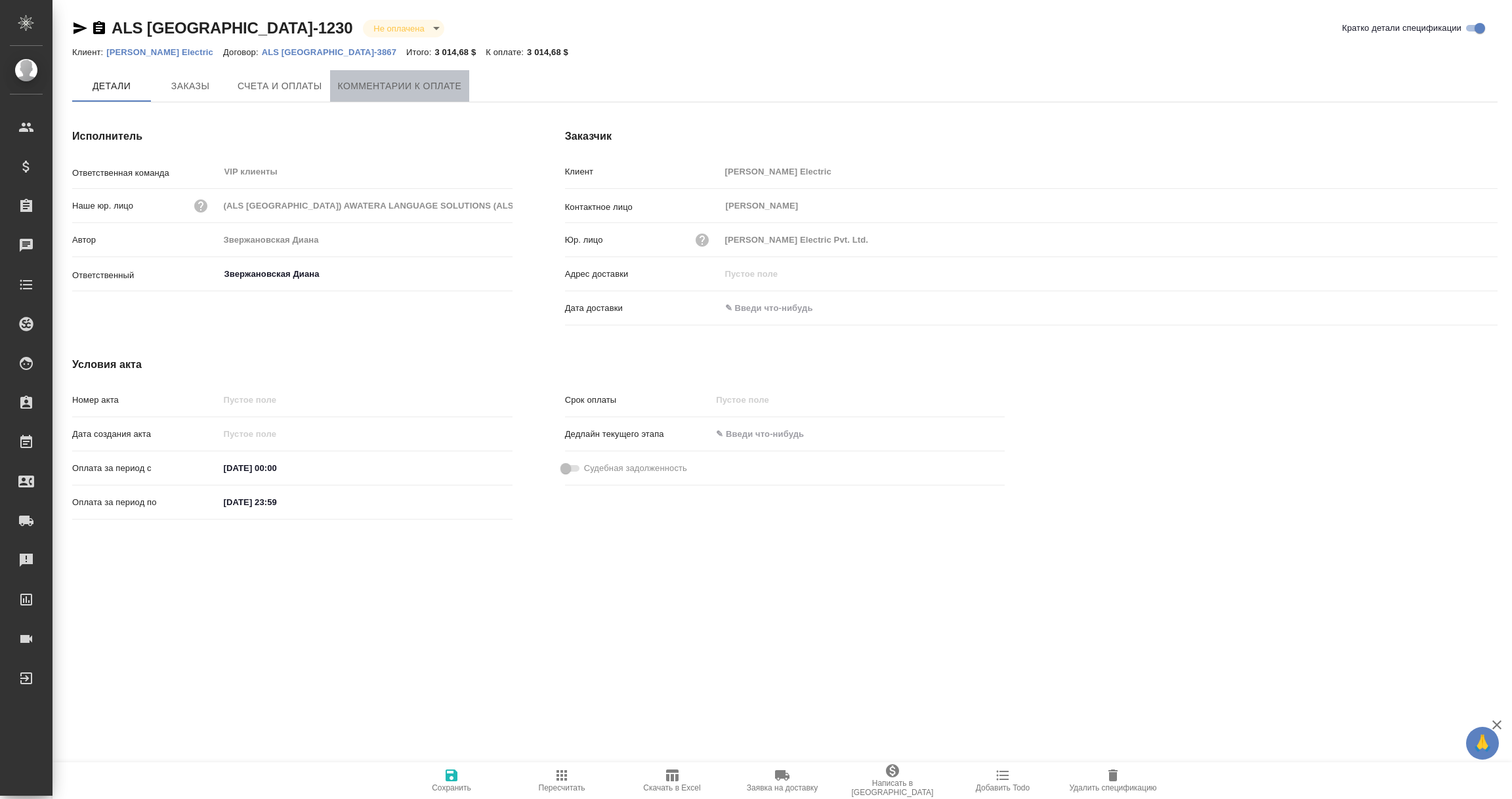
click at [399, 78] on span "Комментарии к оплате" at bounding box center [400, 86] width 124 height 16
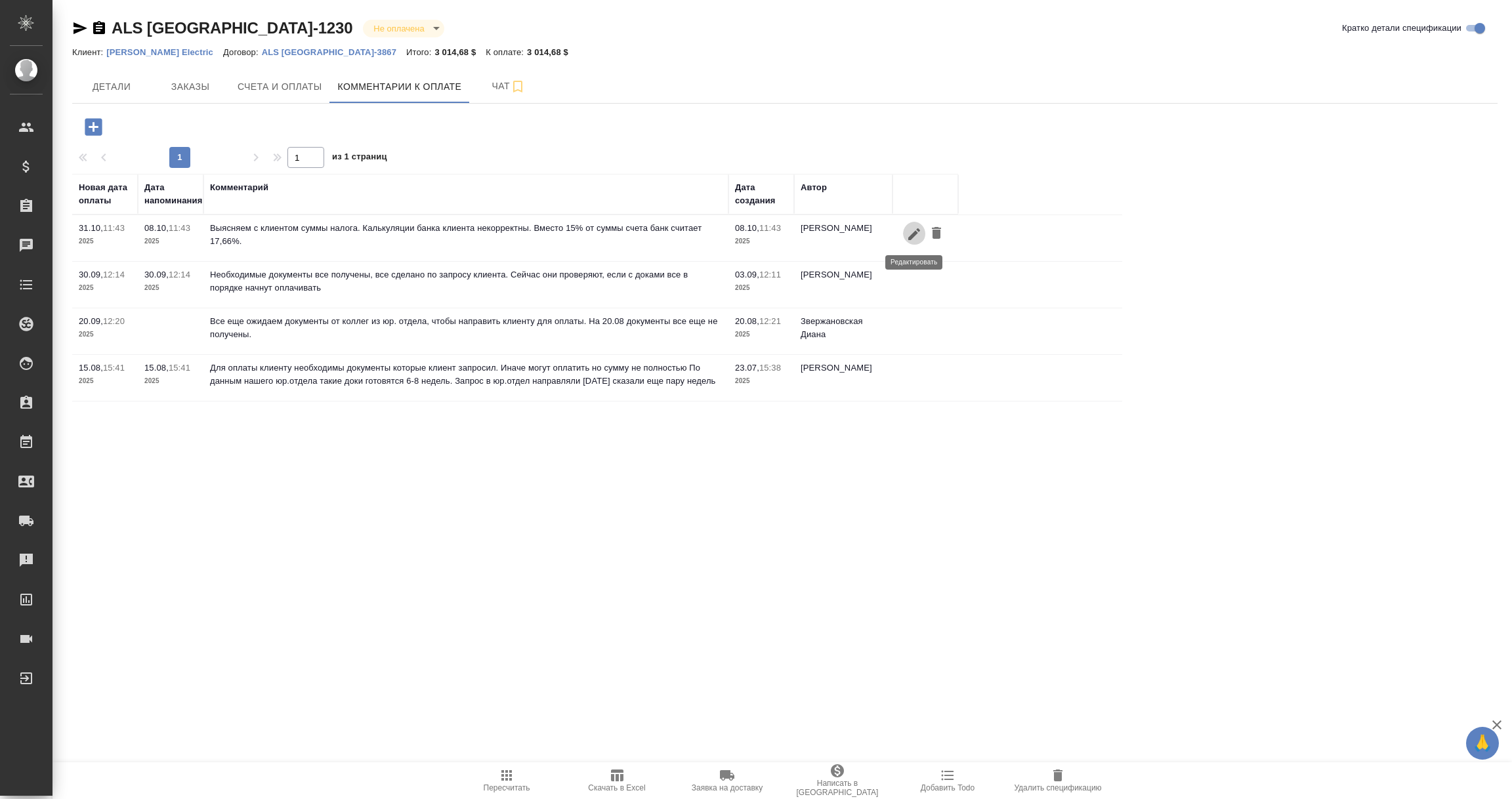
click at [907, 235] on icon "button" at bounding box center [914, 234] width 16 height 16
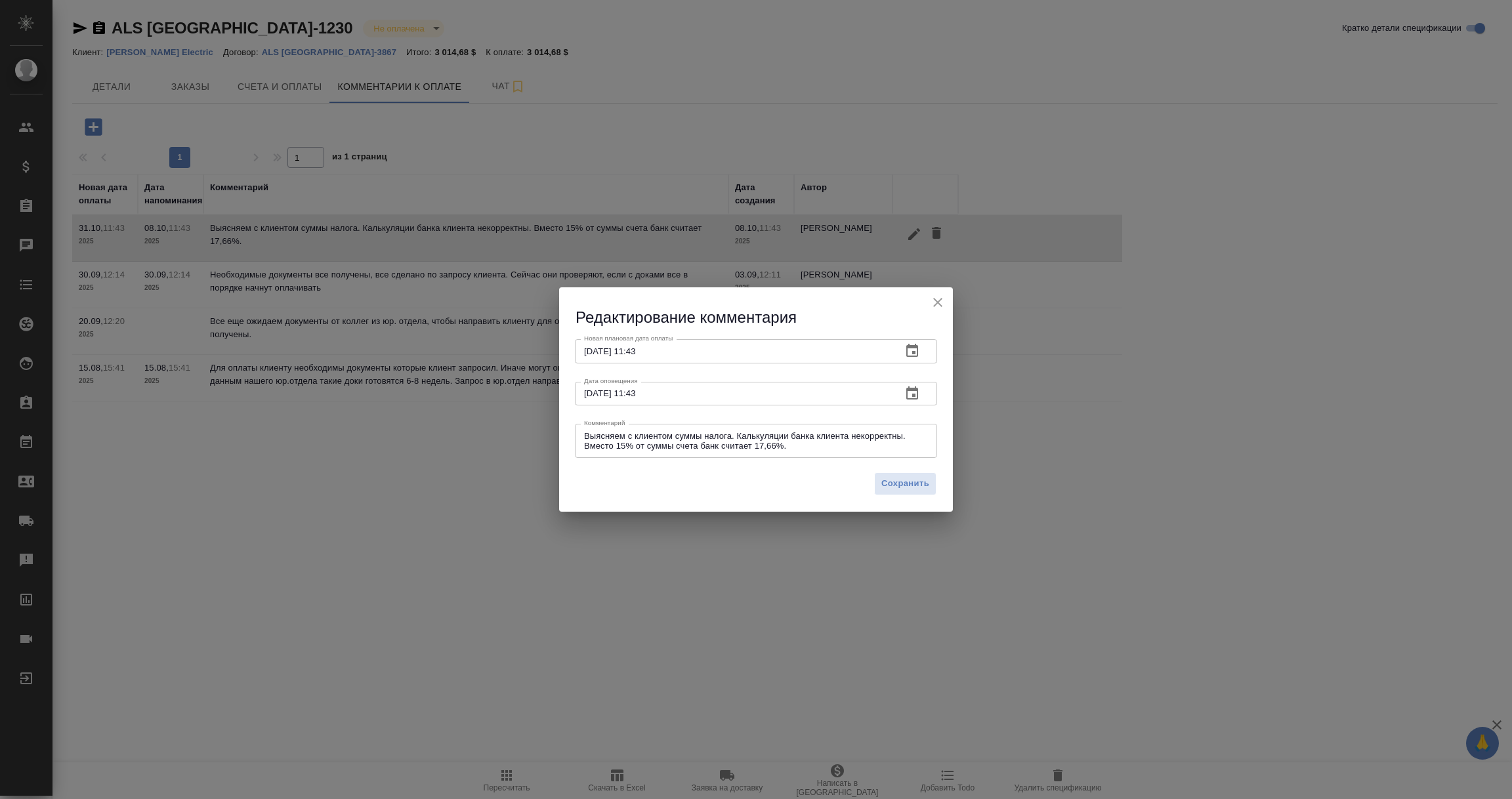
click at [918, 349] on icon "button" at bounding box center [913, 351] width 16 height 16
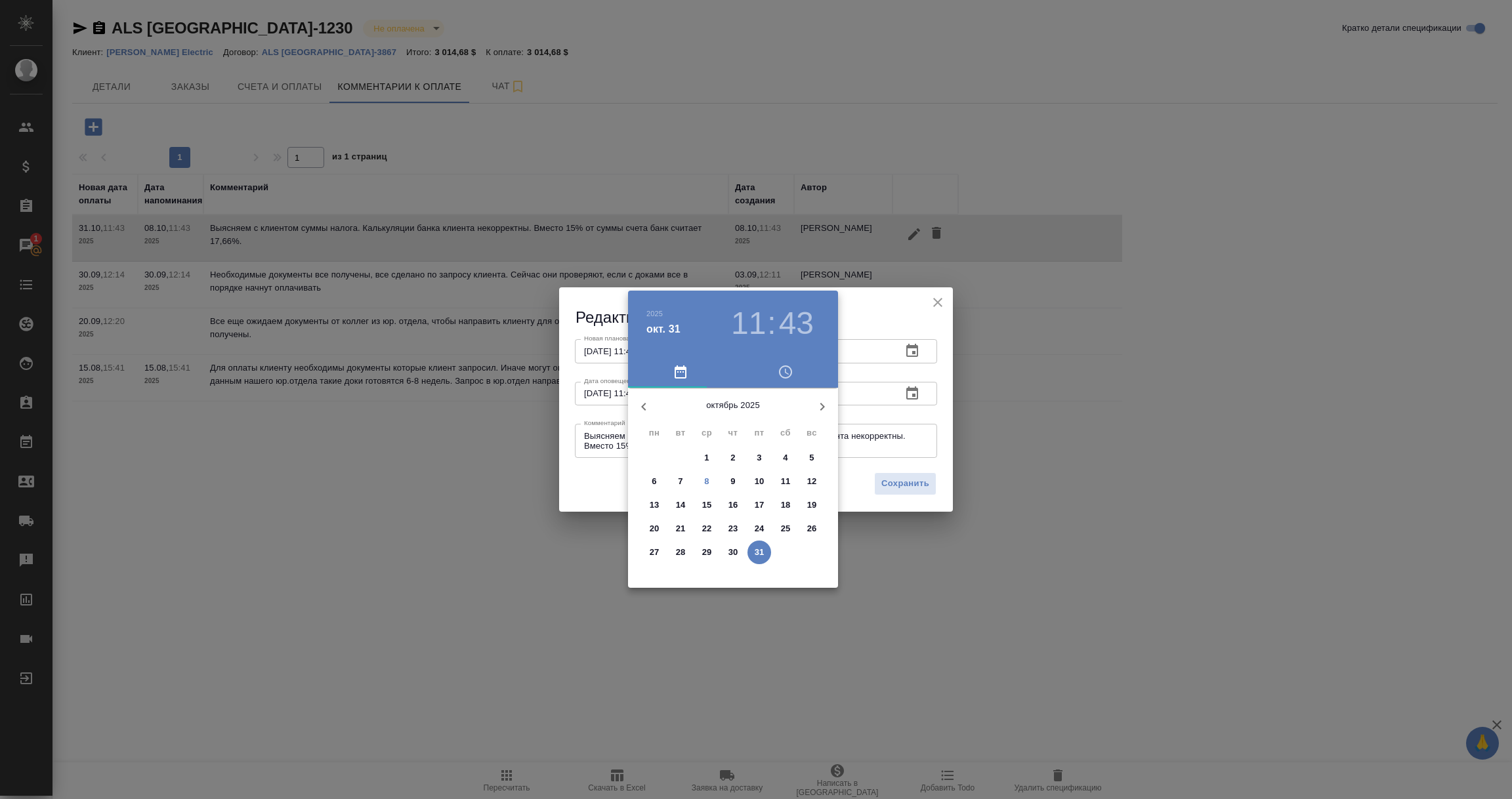
click at [682, 528] on p "21" at bounding box center [680, 528] width 10 height 13
type input "21.10.2025 11:43"
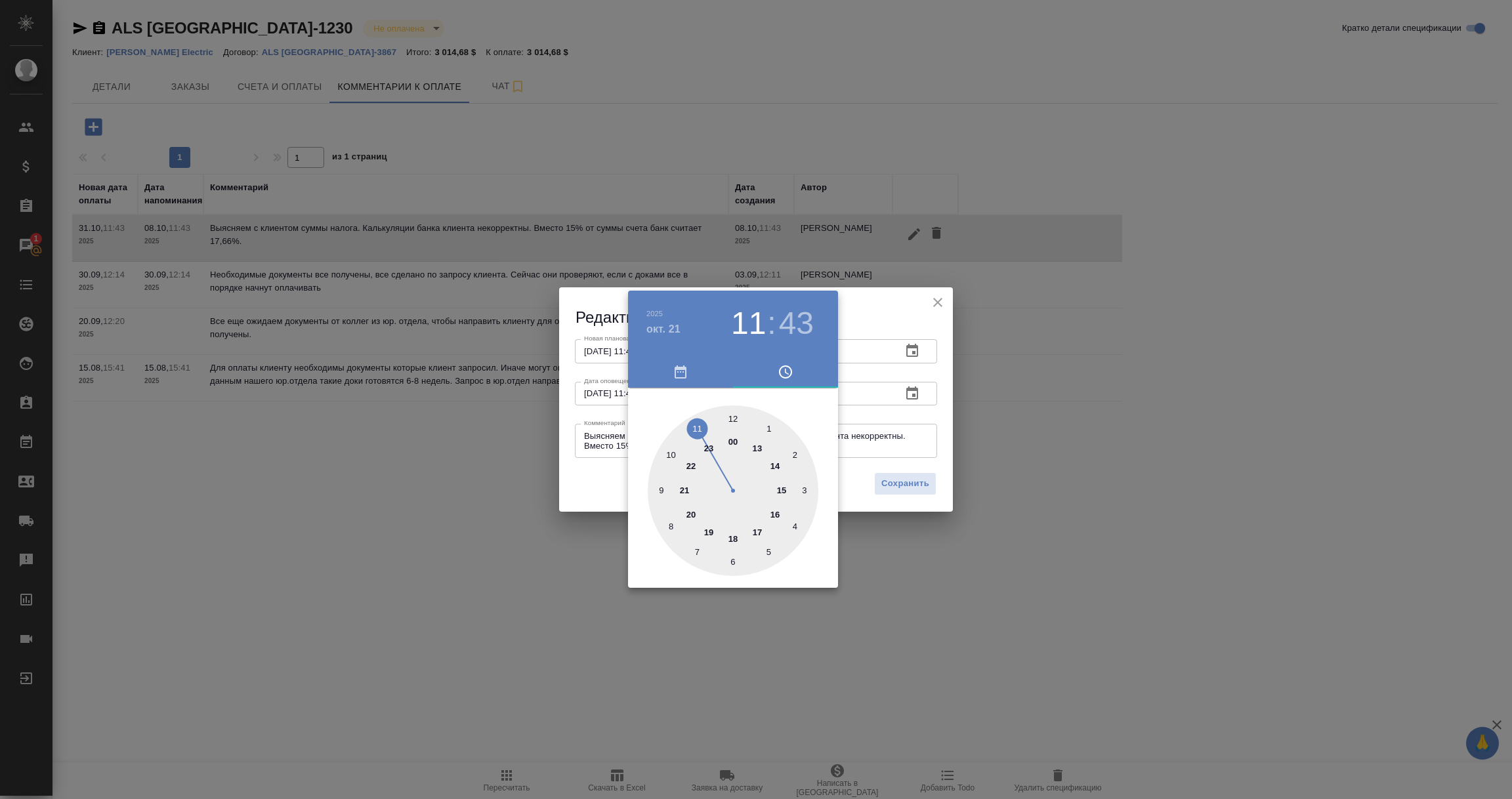
click at [594, 435] on div at bounding box center [756, 399] width 1512 height 799
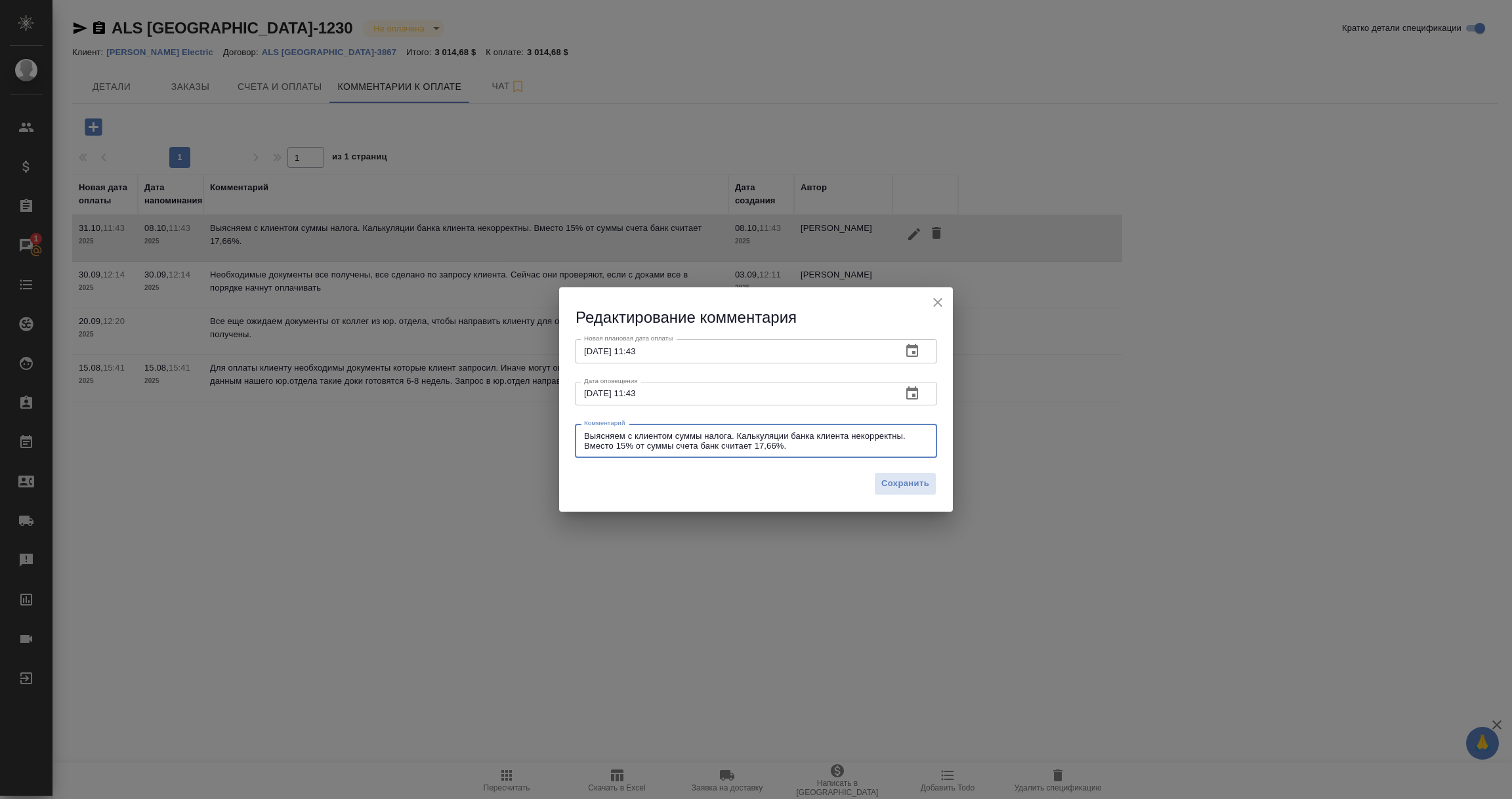
drag, startPoint x: 798, startPoint y: 446, endPoint x: 518, endPoint y: 410, distance: 282.3
click at [518, 410] on div "Редактирование комментария Новая плановая дата оплаты 21.10.2025 11:43 Новая пл…" at bounding box center [756, 399] width 1512 height 799
paste textarea "лиент принял наши документы и передал счета на оплату. Поступление оплаты ждем …"
type textarea "Клиент принял наши документы и передал счета на оплату. Поступление оплаты ждем…"
click at [904, 476] on span "Сохранить" at bounding box center [905, 483] width 48 height 15
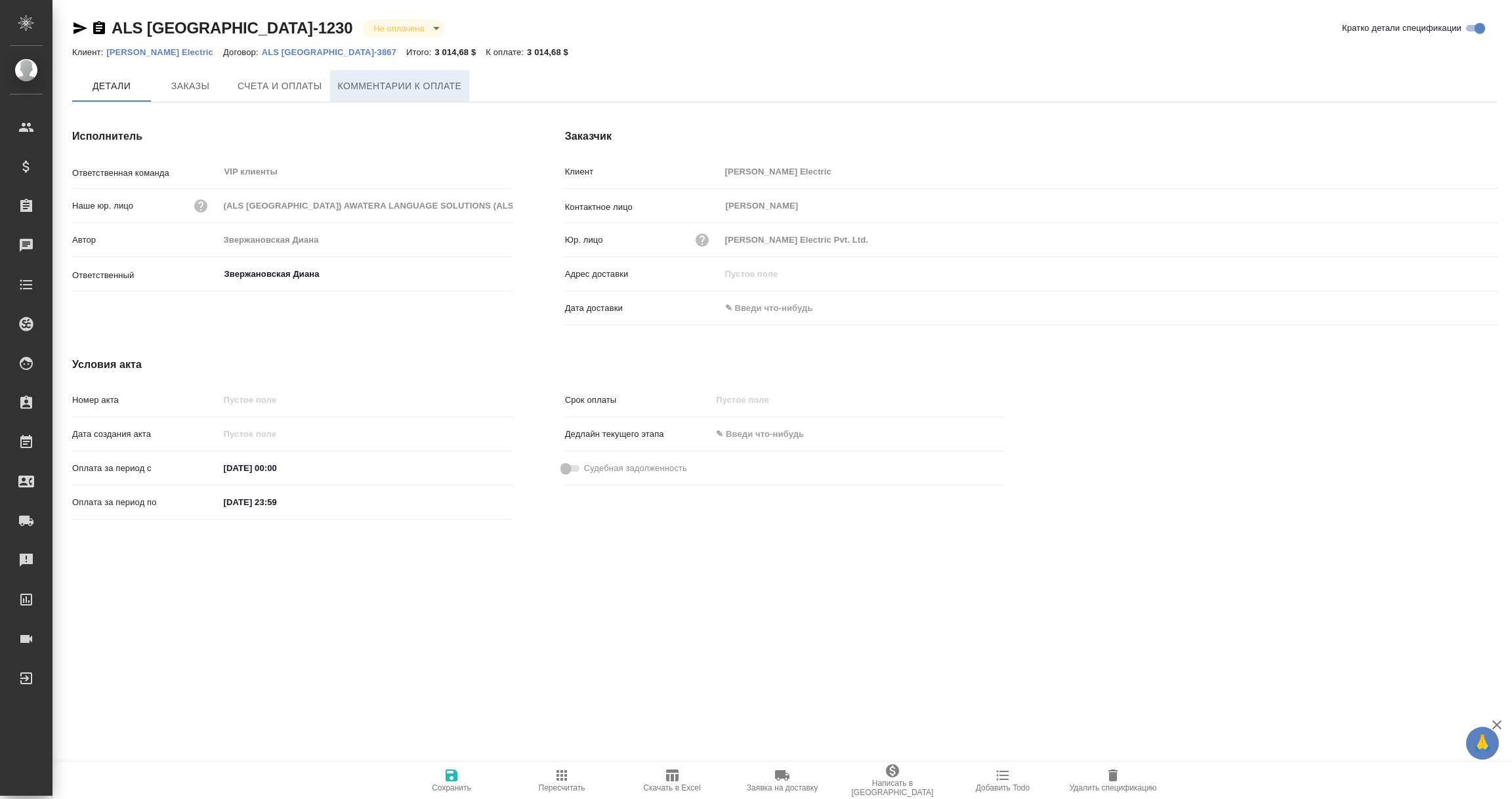
drag, startPoint x: 0, startPoint y: 0, endPoint x: 432, endPoint y: 80, distance: 439.3
click at [432, 80] on span "Комментарии к оплате" at bounding box center [400, 86] width 124 height 16
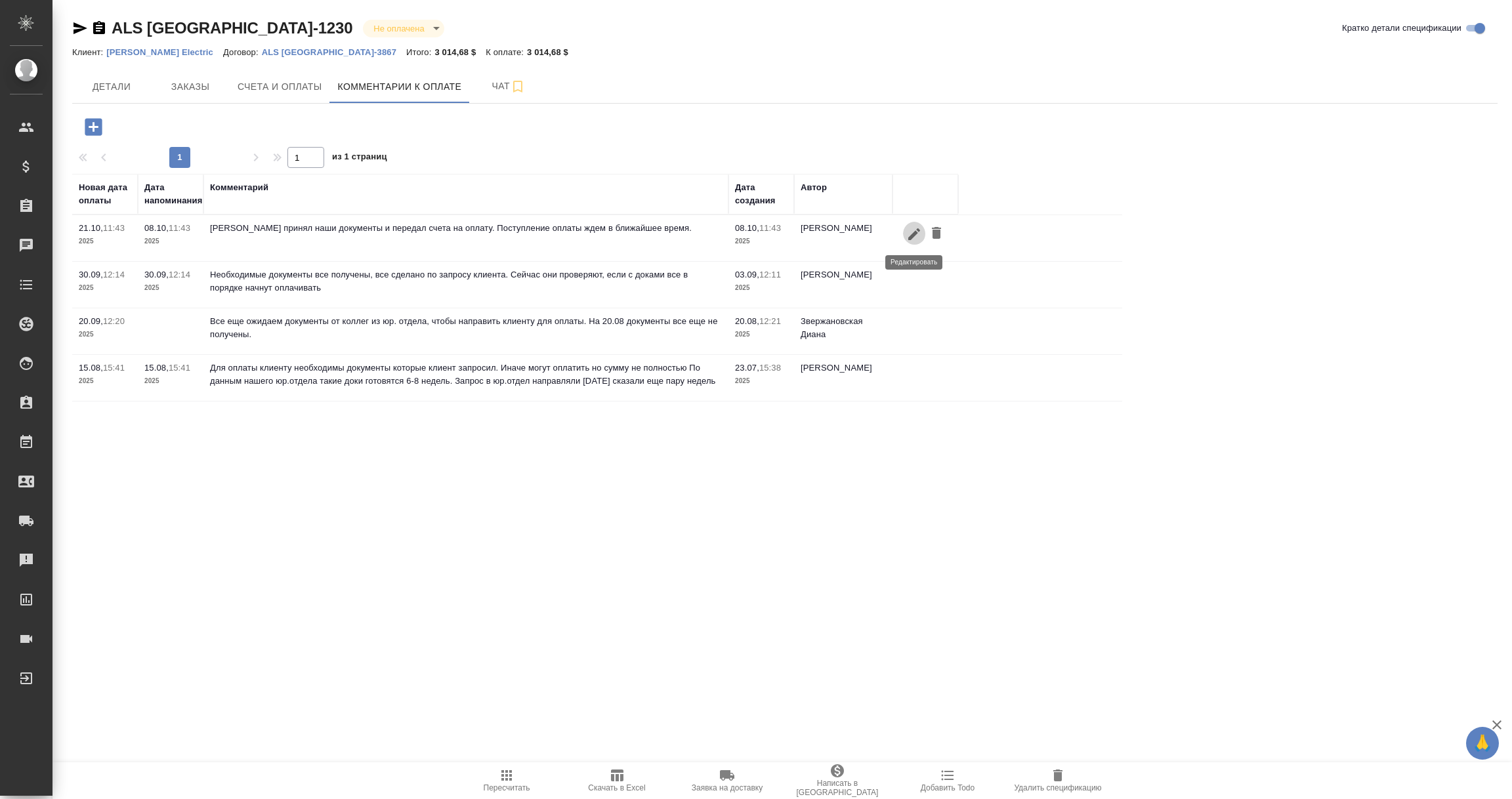
click at [914, 235] on icon "button" at bounding box center [914, 233] width 12 height 12
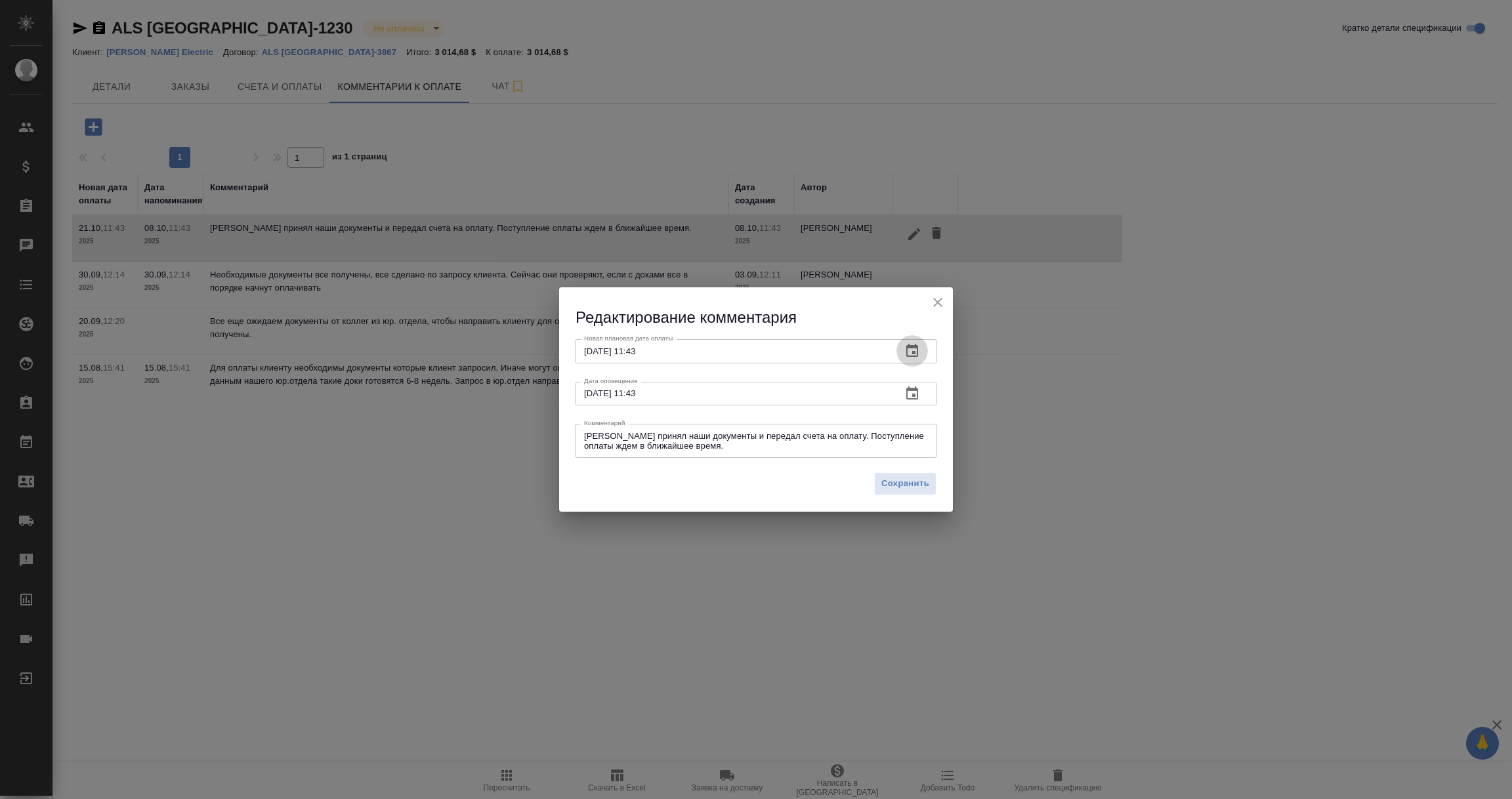
click at [909, 349] on icon "button" at bounding box center [913, 351] width 16 height 16
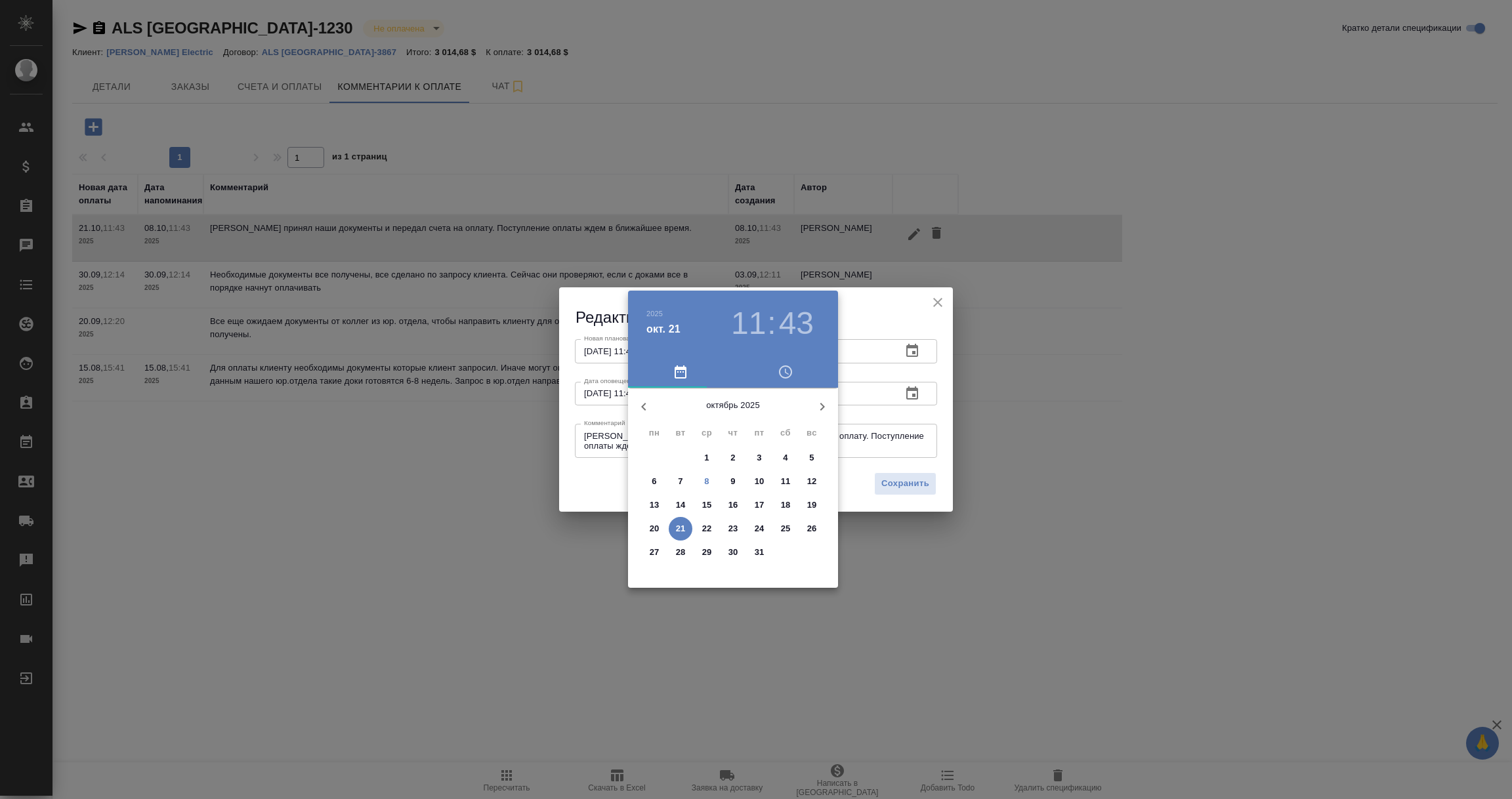
click at [1099, 467] on div at bounding box center [756, 399] width 1512 height 799
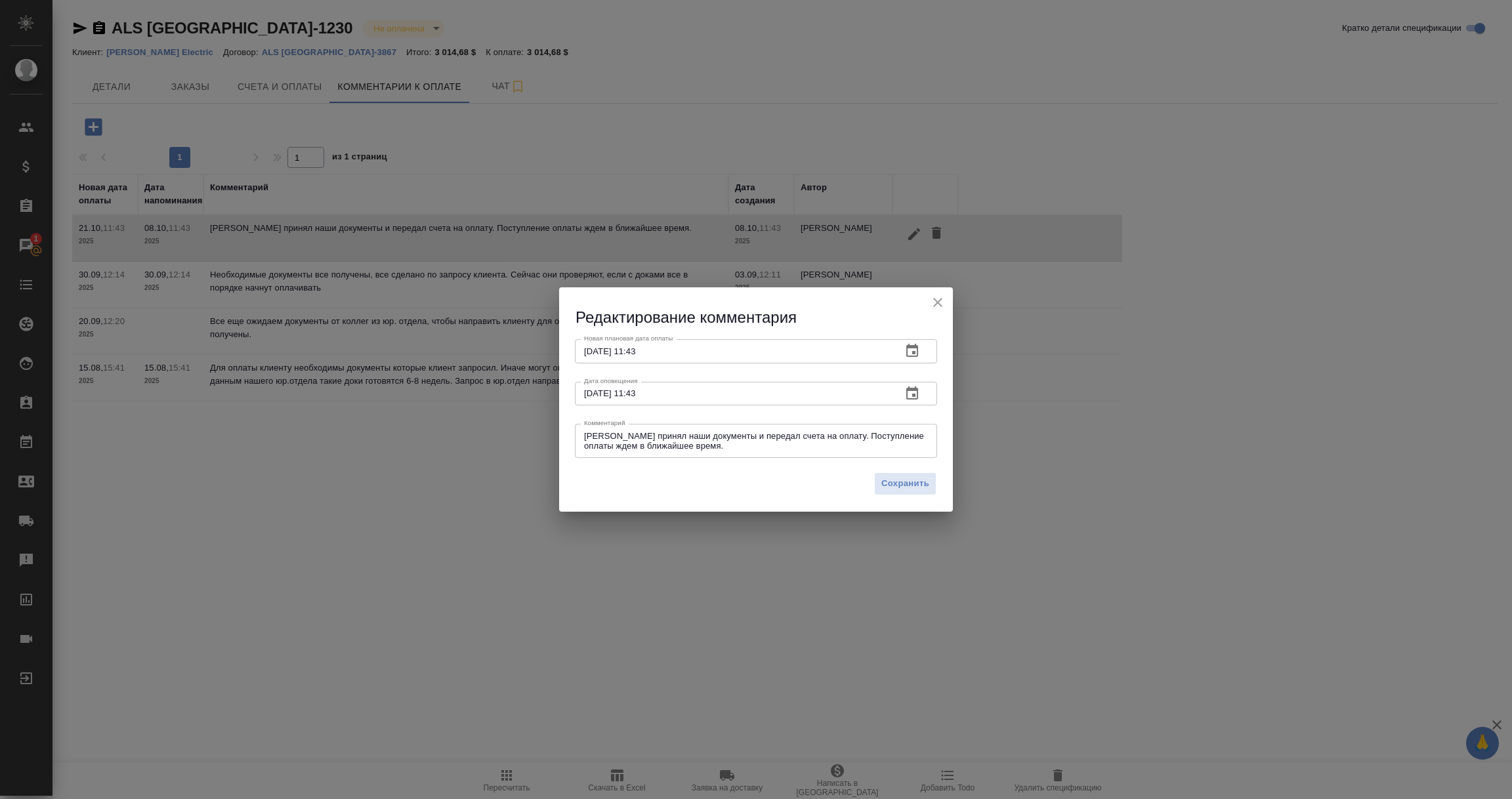
click at [944, 308] on icon "close" at bounding box center [938, 303] width 16 height 16
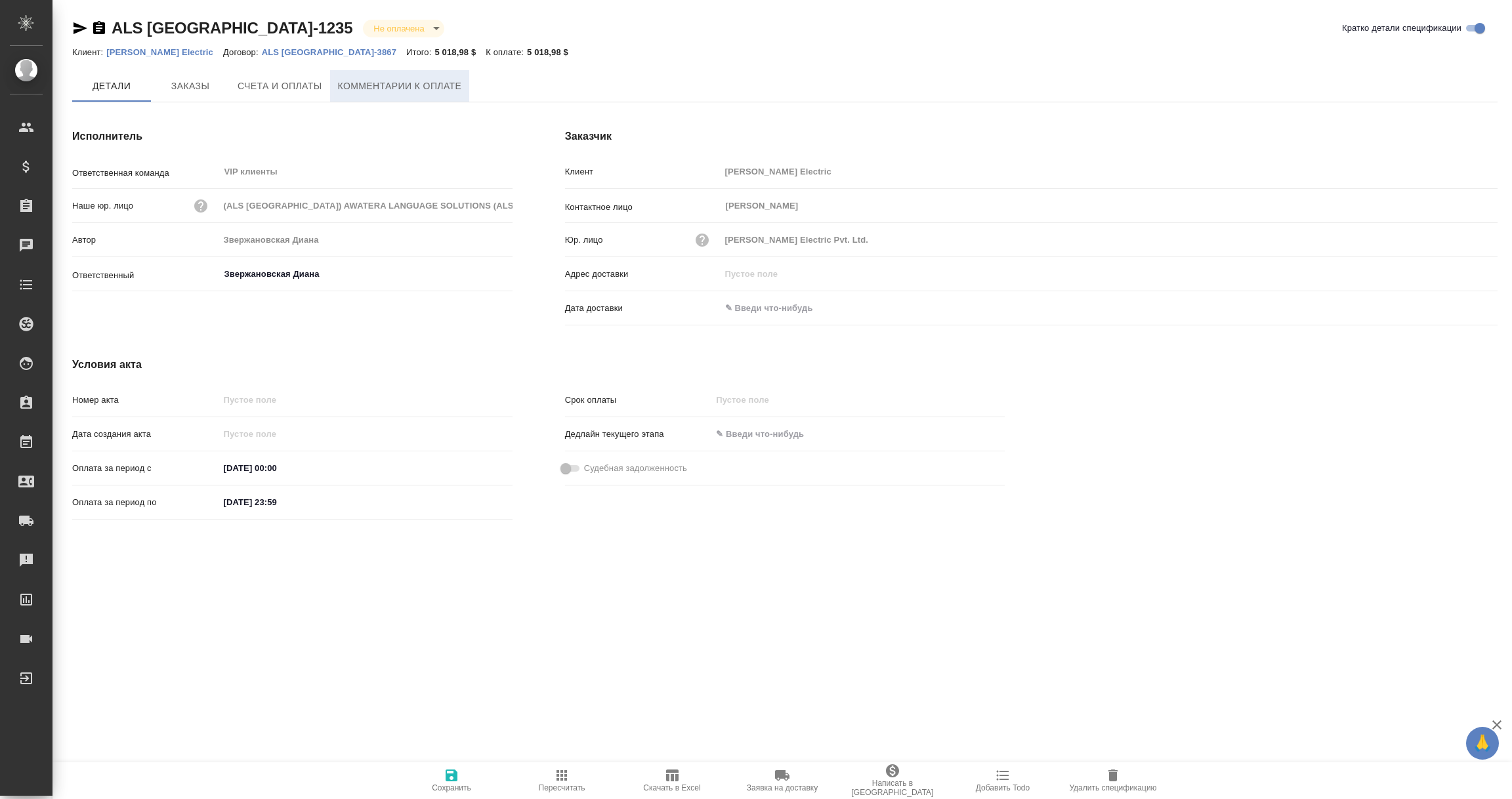
click at [383, 84] on span "Комментарии к оплате" at bounding box center [400, 86] width 124 height 16
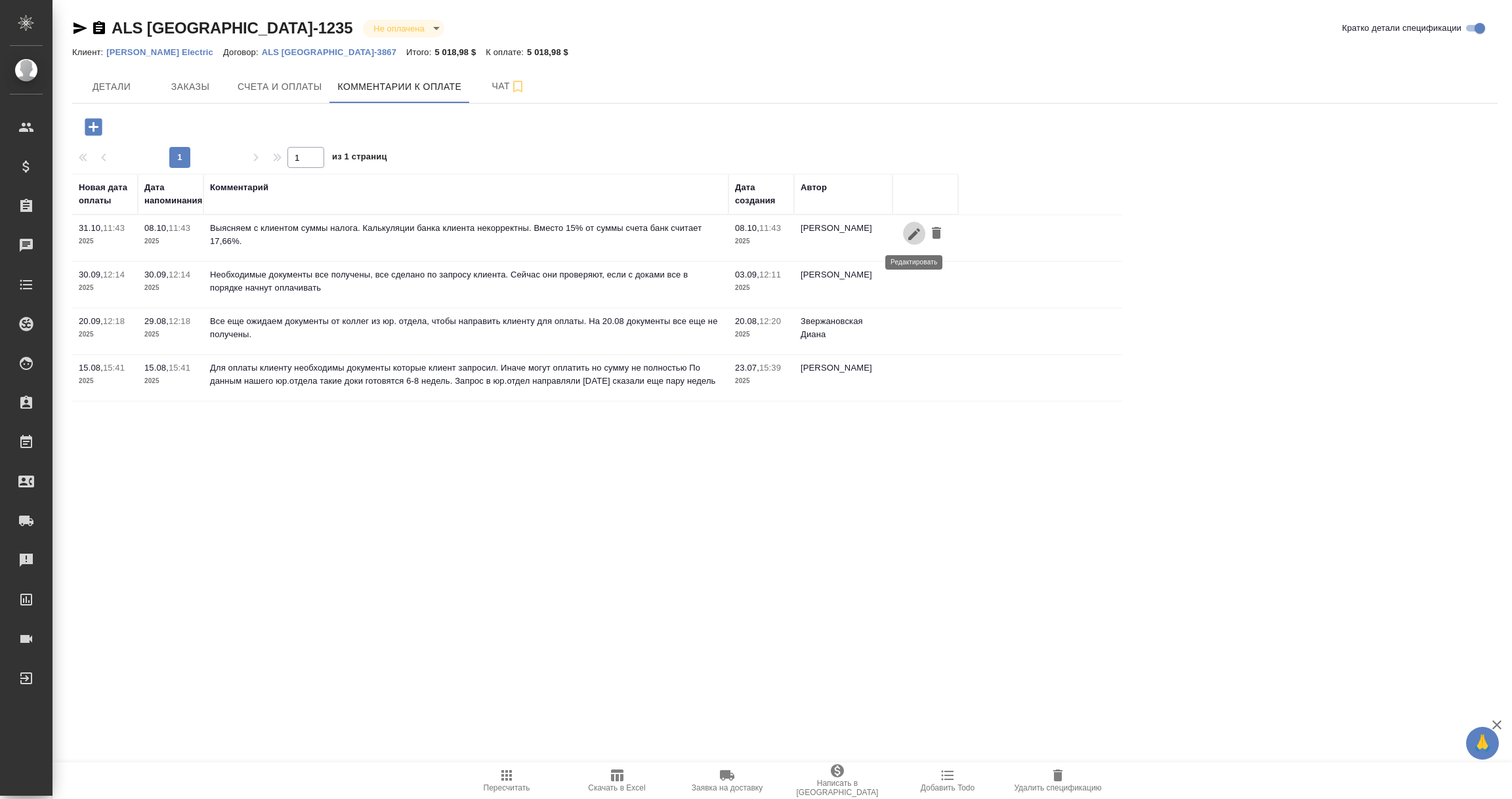
click at [917, 231] on icon "button" at bounding box center [914, 234] width 16 height 16
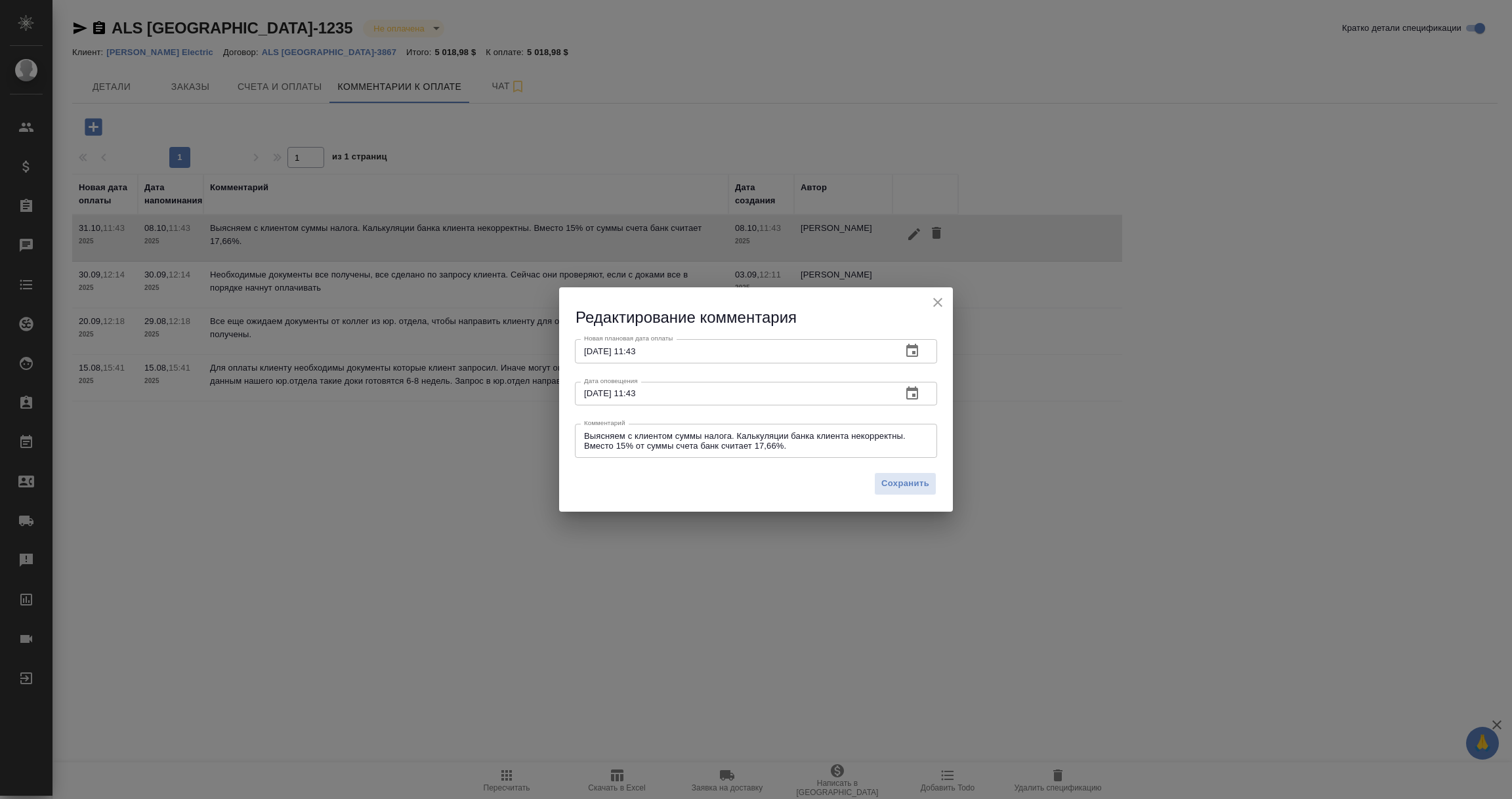
click at [918, 349] on icon "button" at bounding box center [913, 351] width 16 height 16
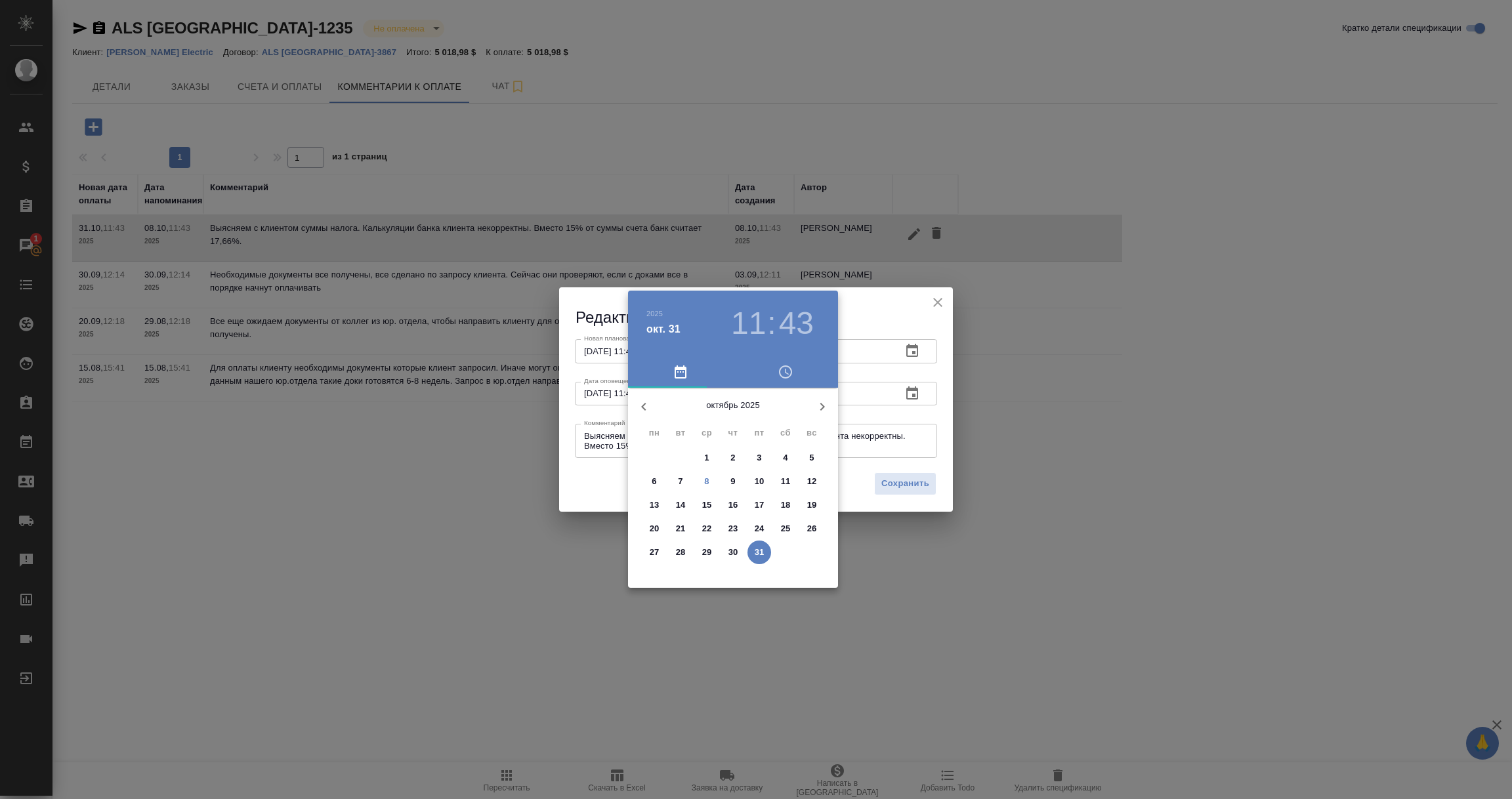
click at [676, 530] on p "21" at bounding box center [680, 528] width 10 height 13
type input "[DATE] 11:43"
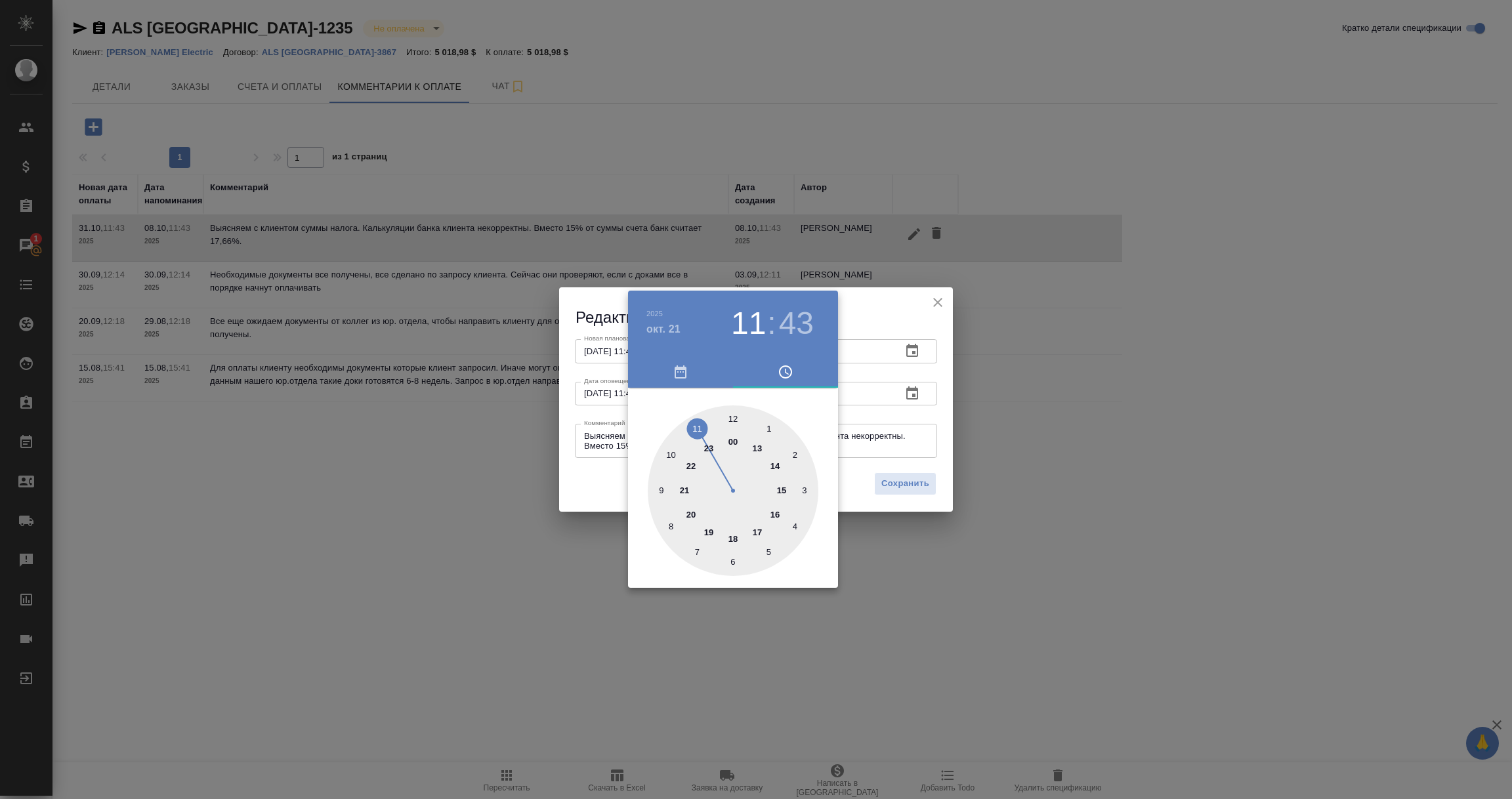
click at [601, 442] on div at bounding box center [756, 399] width 1512 height 799
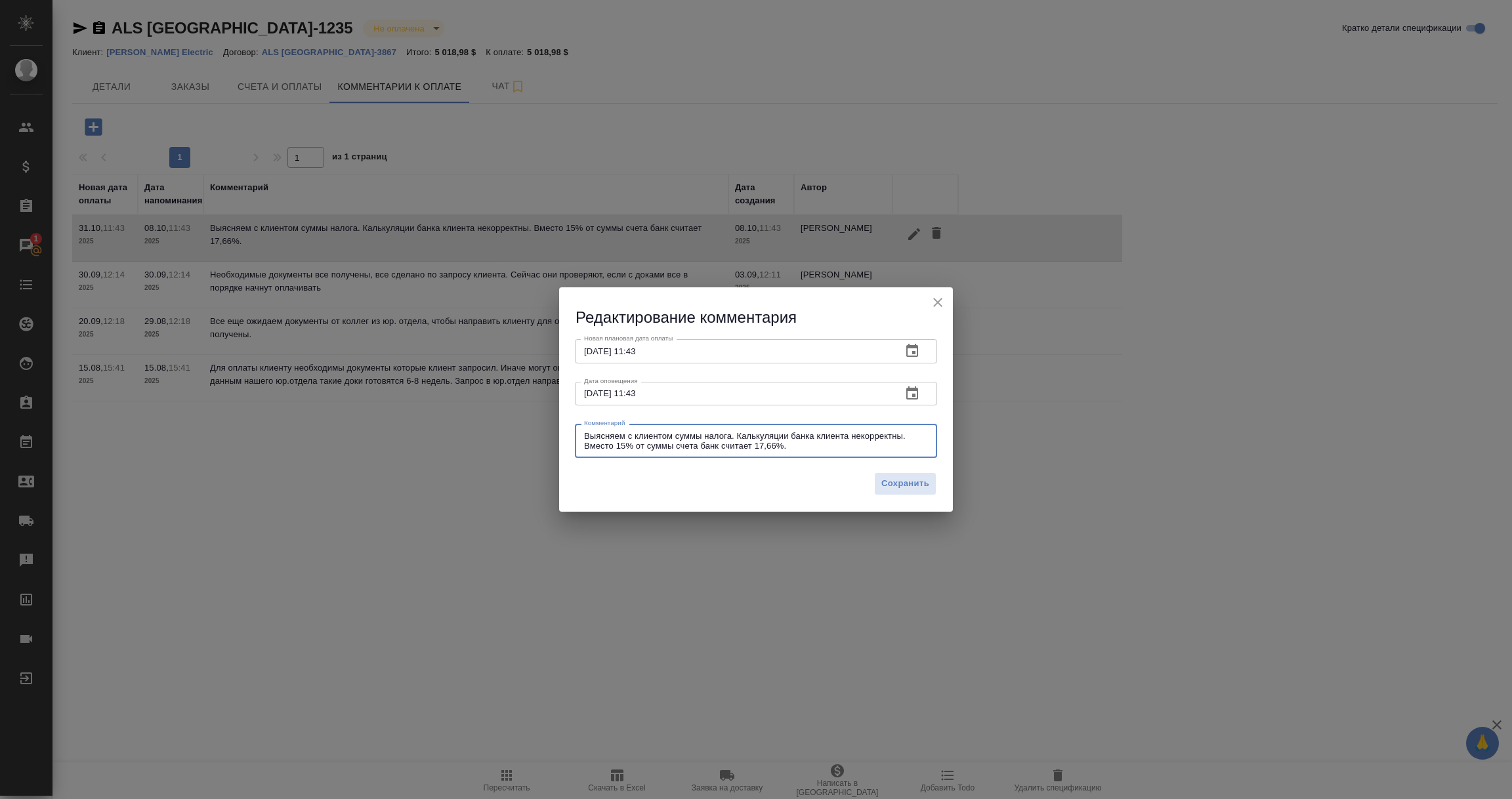
drag, startPoint x: 788, startPoint y: 447, endPoint x: 479, endPoint y: 410, distance: 311.2
click at [479, 410] on div "Редактирование комментария Новая плановая дата оплаты [DATE] 11:43 Новая планов…" at bounding box center [756, 399] width 1512 height 799
paste textarea "[PERSON_NAME] принял наши документы и передал счета на оплату. Поступление опла…"
type textarea "[PERSON_NAME] принял наши документы и передал счета на оплату. Поступление опла…"
click at [902, 479] on span "Сохранить" at bounding box center [905, 483] width 48 height 15
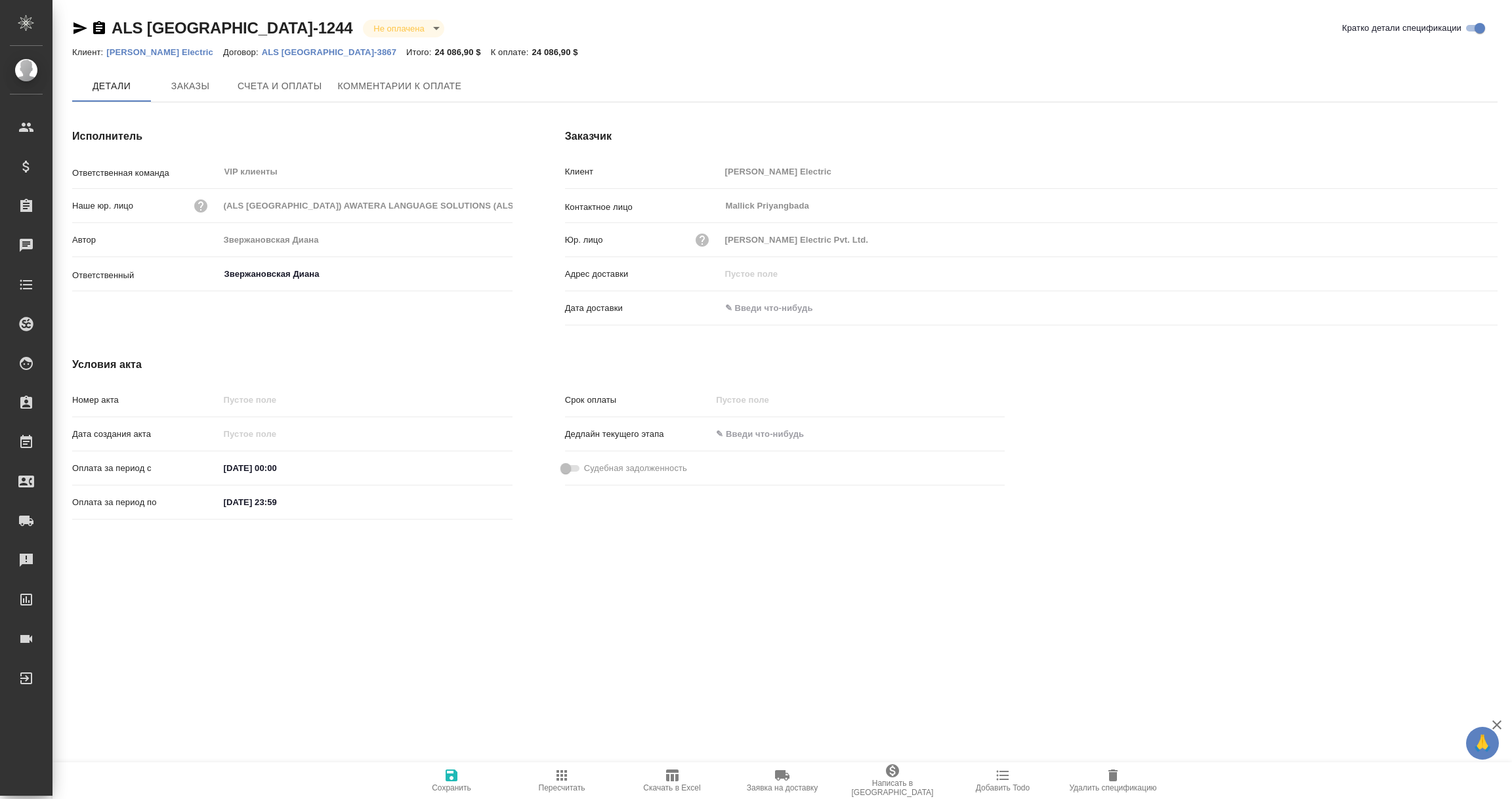
click at [423, 81] on span "Комментарии к оплате" at bounding box center [400, 86] width 124 height 16
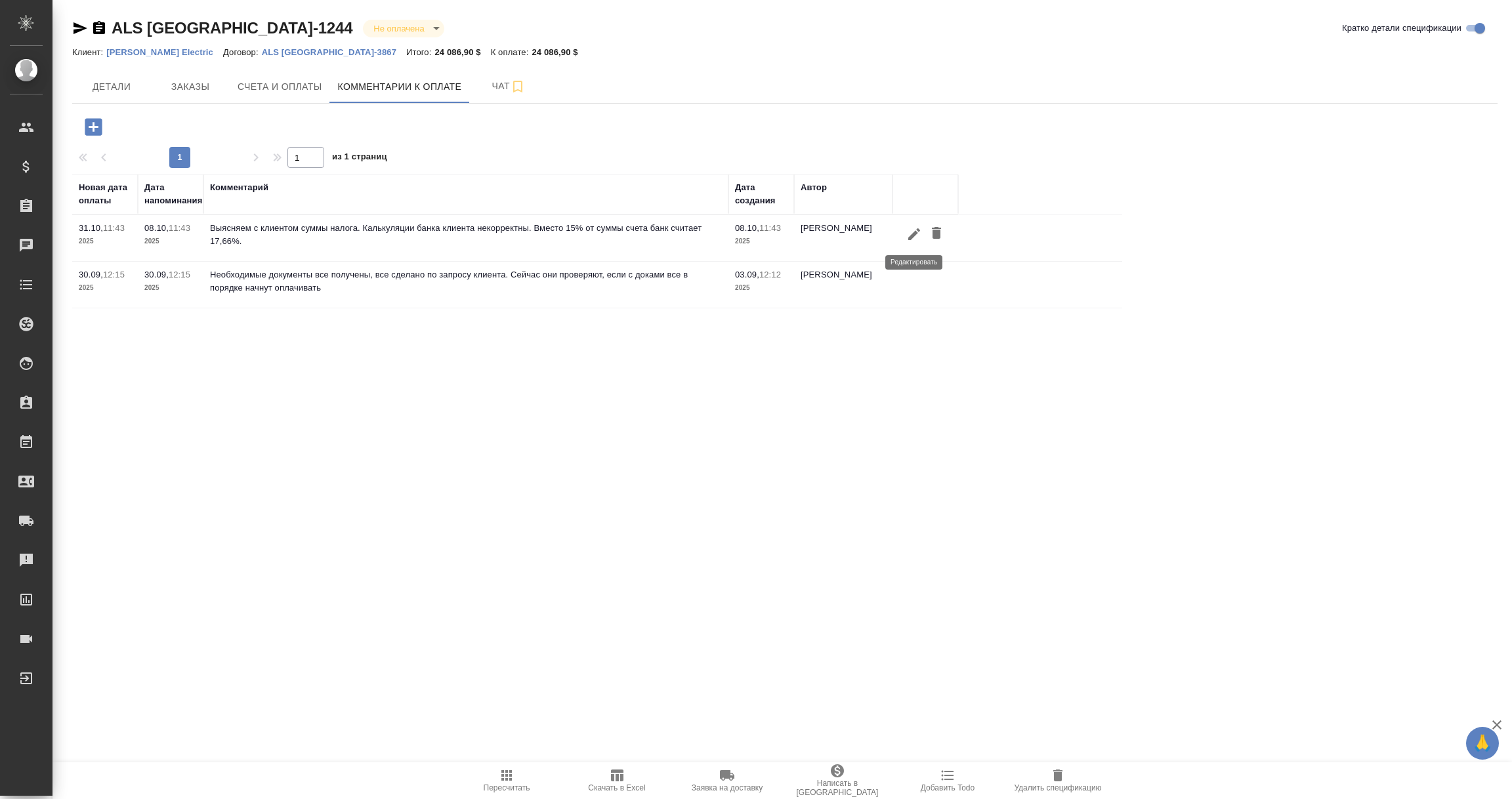
click at [916, 231] on icon "button" at bounding box center [914, 233] width 12 height 12
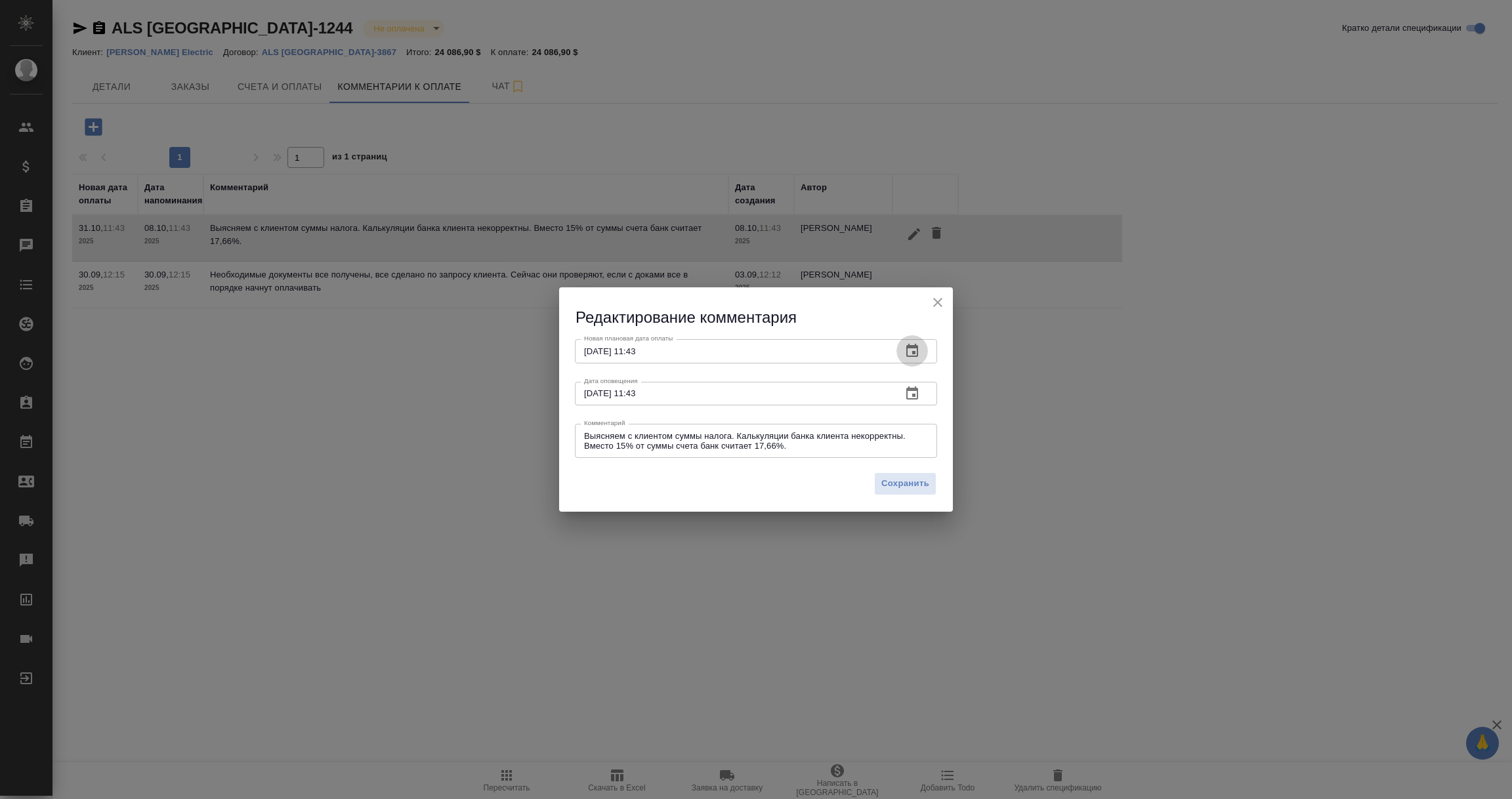
click at [913, 355] on icon "button" at bounding box center [913, 351] width 16 height 16
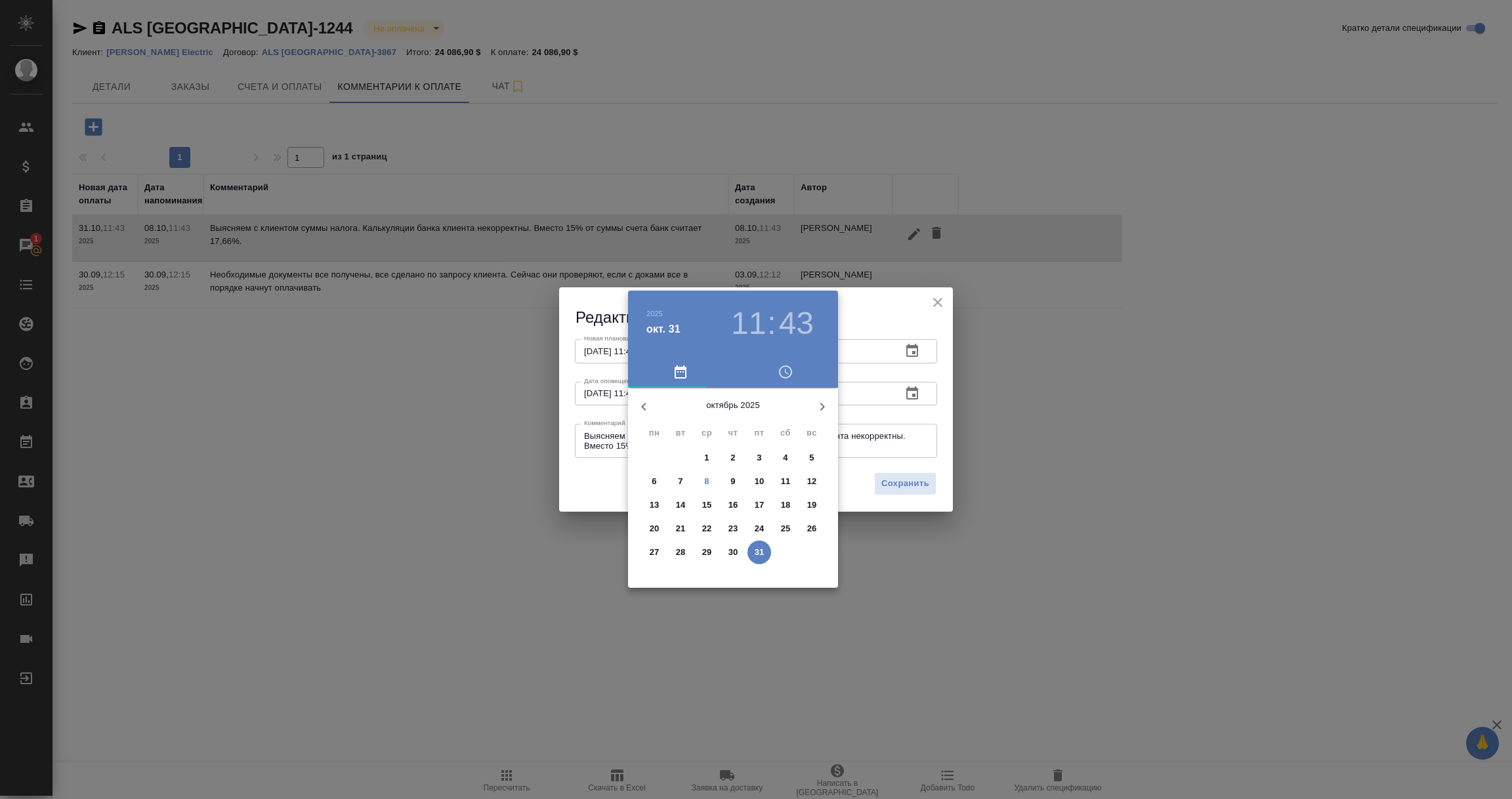
click at [680, 533] on p "21" at bounding box center [680, 528] width 10 height 13
type input "[DATE] 11:43"
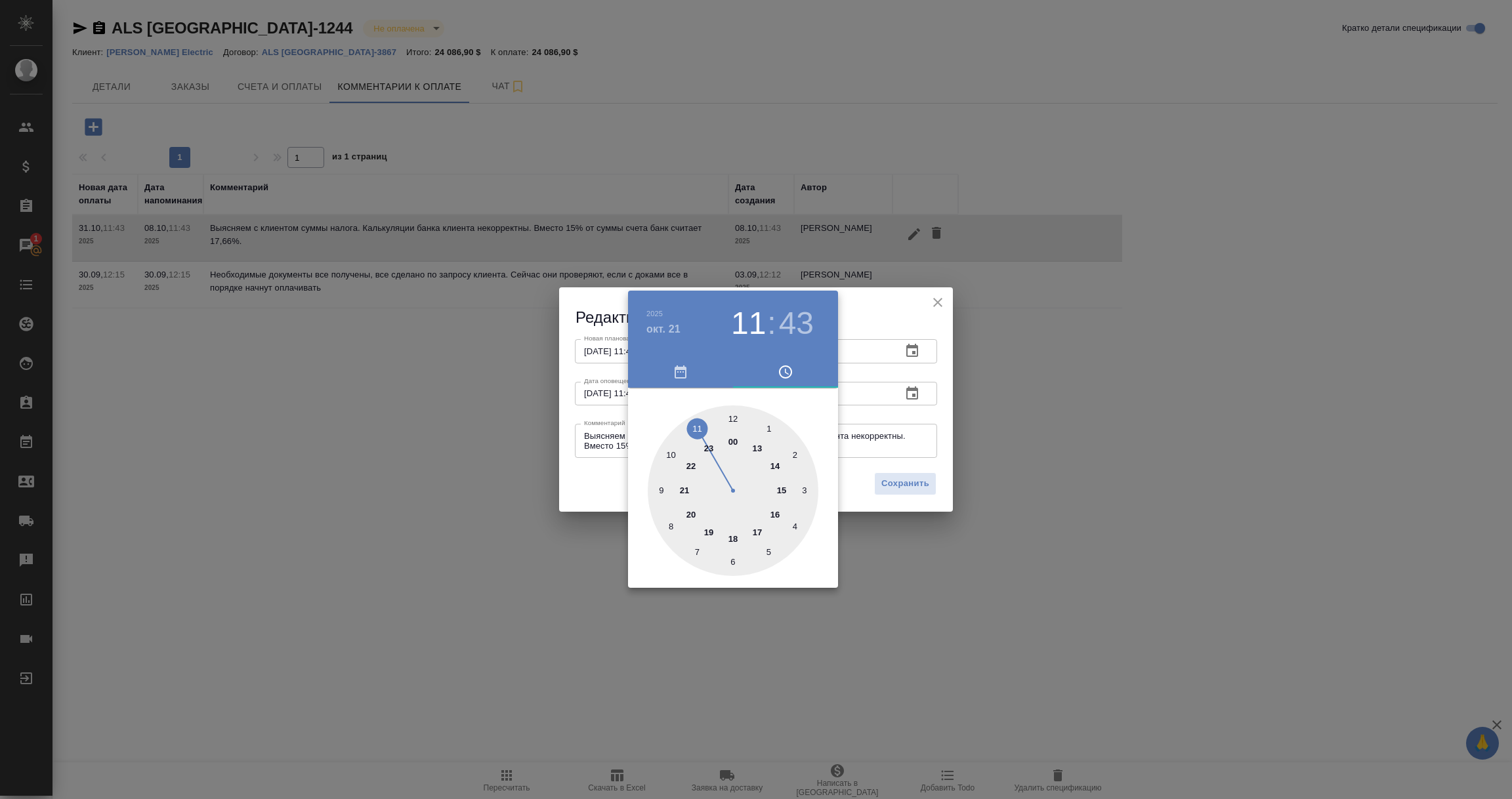
click at [607, 495] on div at bounding box center [756, 399] width 1512 height 799
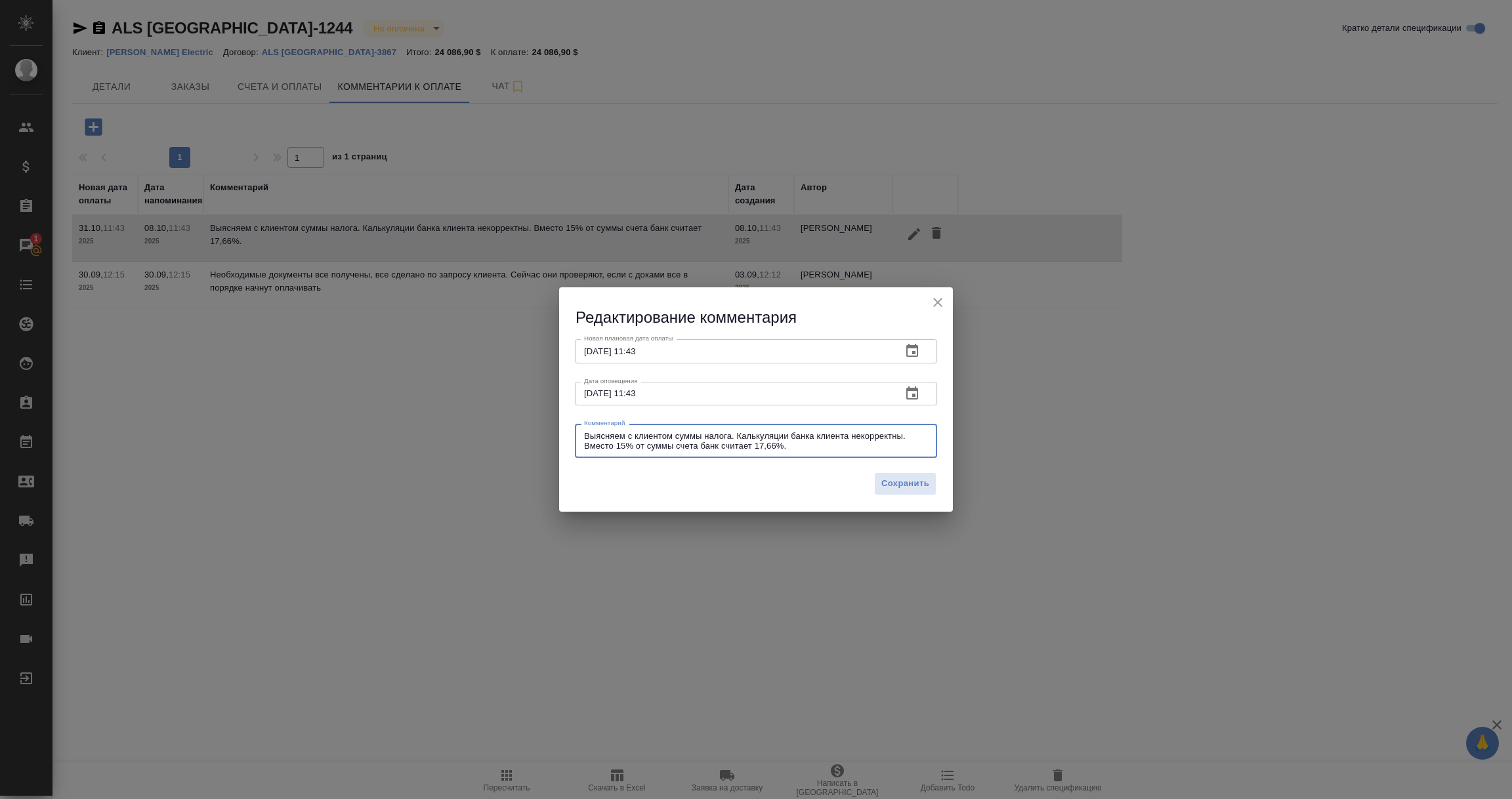
drag, startPoint x: 787, startPoint y: 446, endPoint x: 530, endPoint y: 416, distance: 258.7
click at [530, 416] on div "Редактирование комментария Новая плановая дата оплаты [DATE] 11:43 Новая планов…" at bounding box center [756, 399] width 1512 height 799
paste textarea "[PERSON_NAME] принял наши документы и передал счета на оплату. Поступление опла…"
type textarea "[PERSON_NAME] принял наши документы и передал счета на оплату. Поступление опла…"
click at [892, 489] on span "Сохранить" at bounding box center [905, 483] width 48 height 15
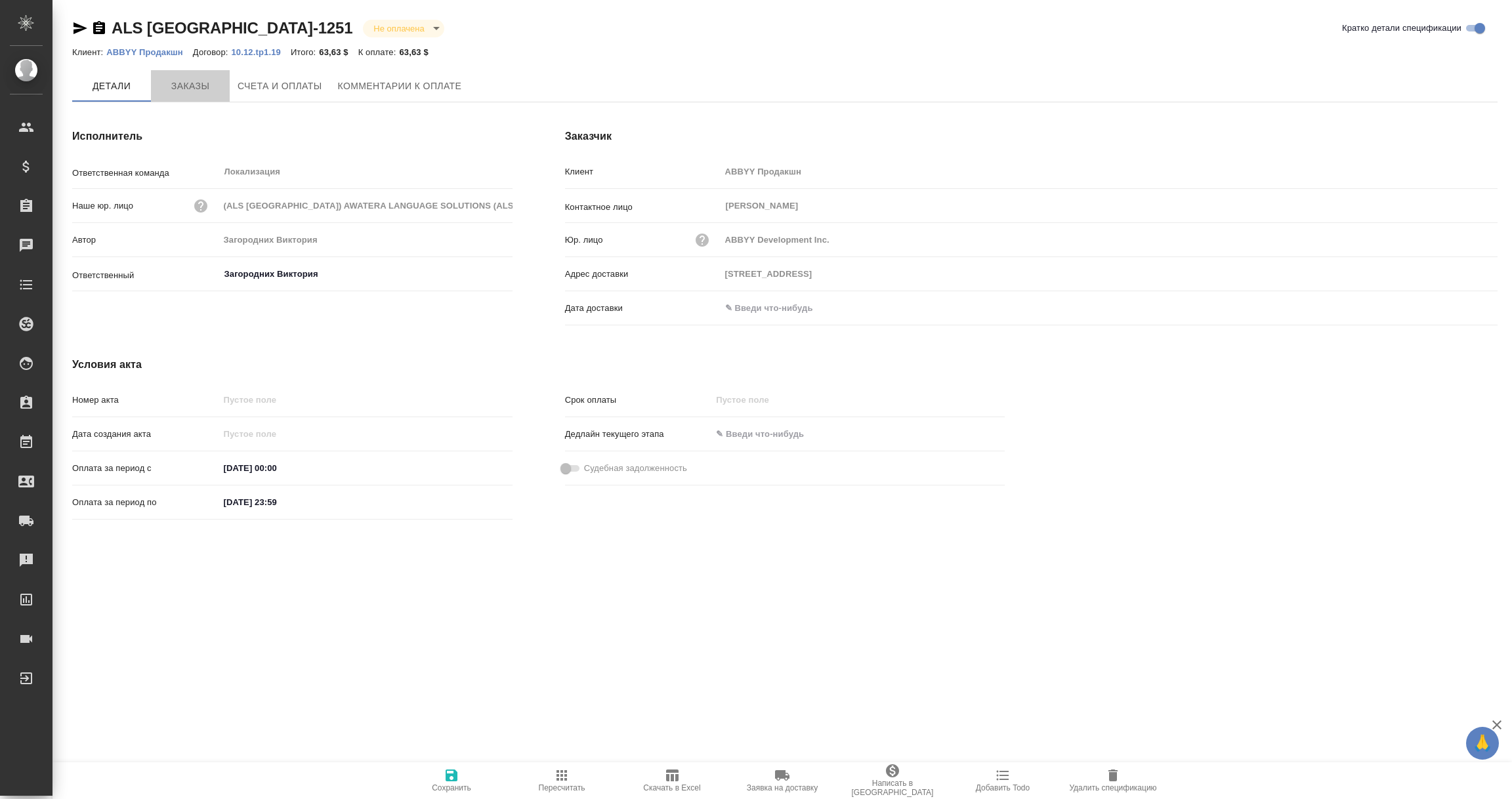
click at [184, 79] on span "Заказы" at bounding box center [190, 86] width 63 height 16
